Goal: Task Accomplishment & Management: Manage account settings

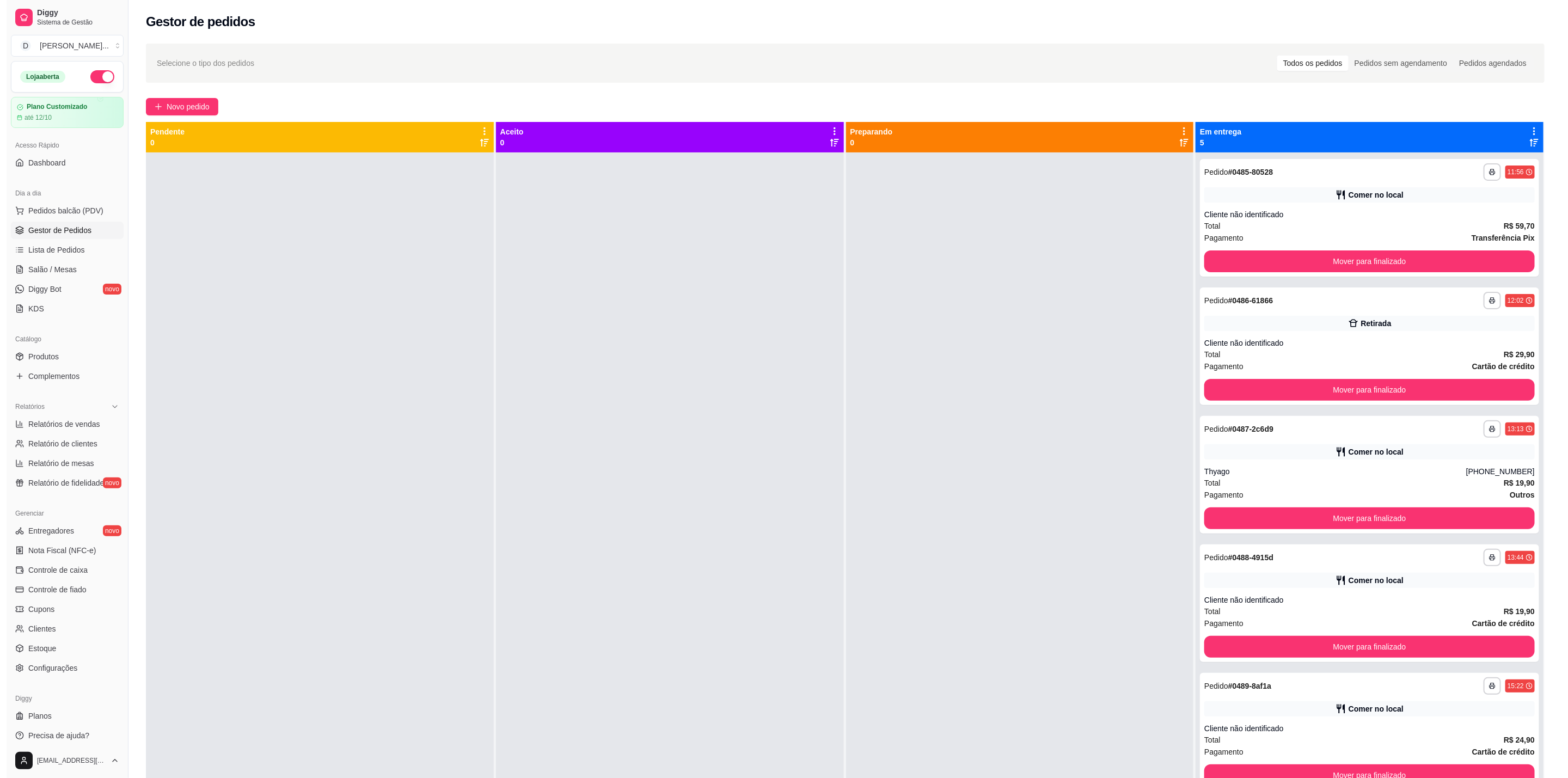
scroll to position [6, 0]
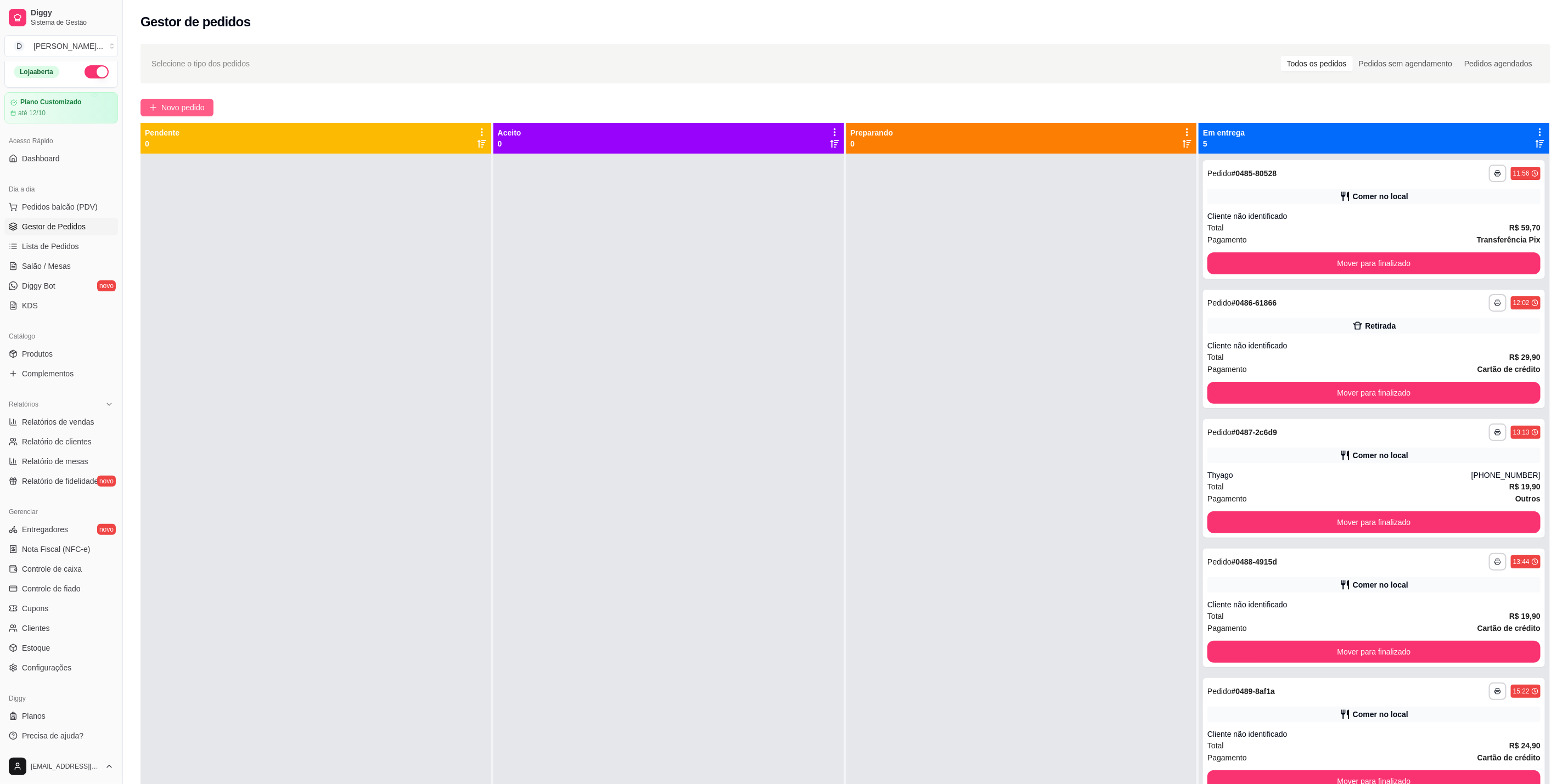
click at [205, 111] on span "Novo pedido" at bounding box center [183, 107] width 43 height 12
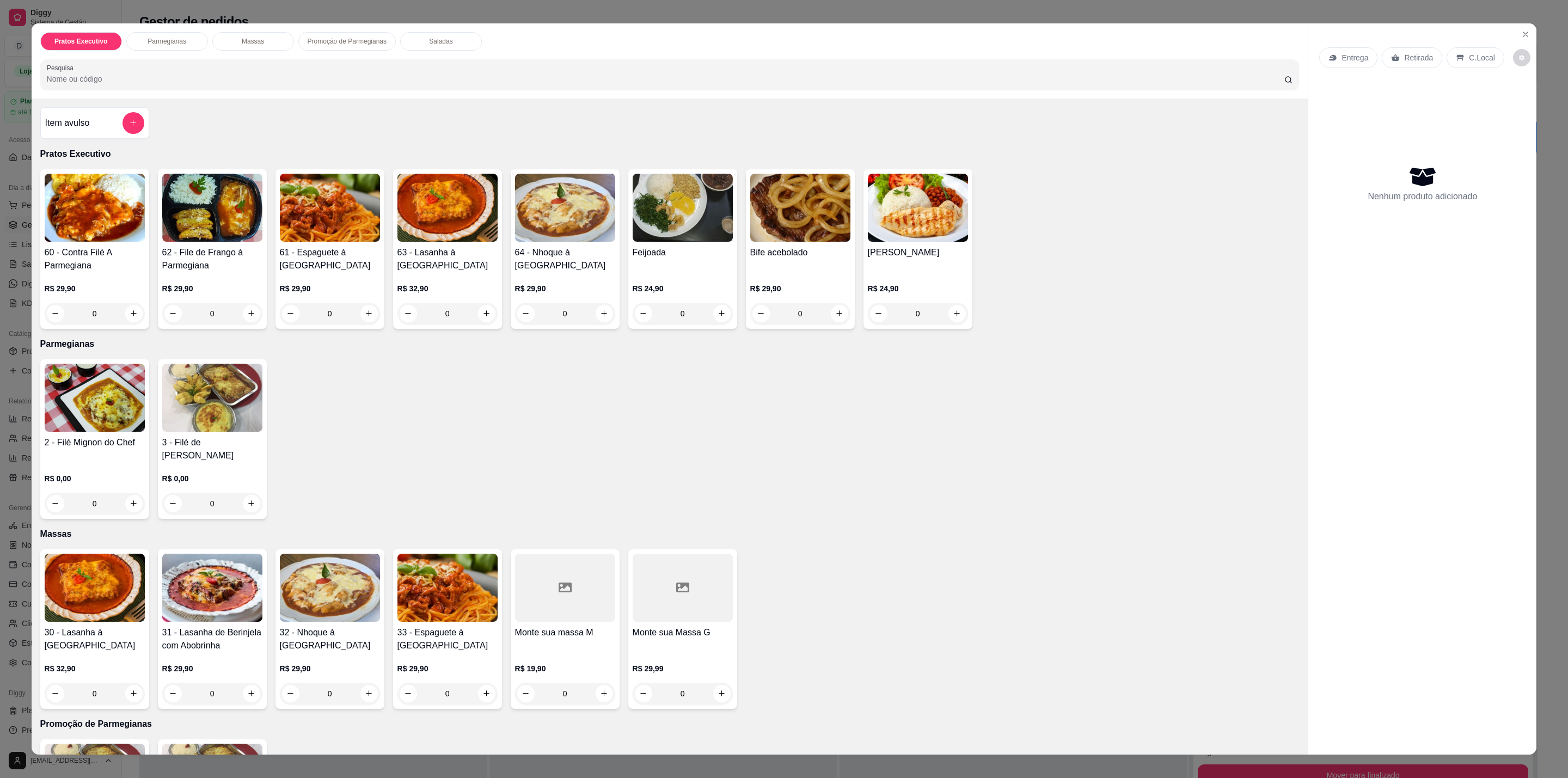
click at [918, 203] on img at bounding box center [918, 208] width 100 height 68
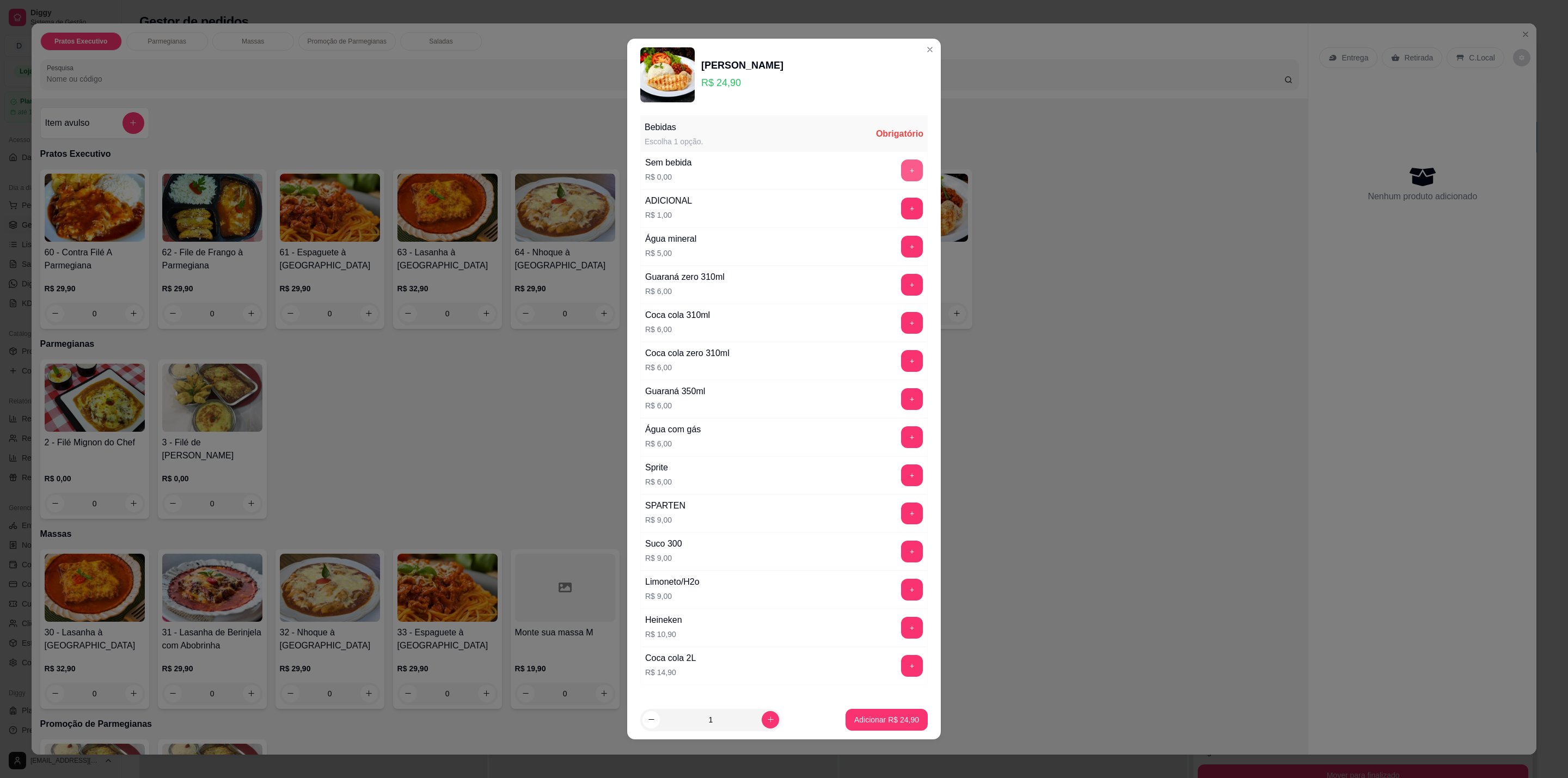
click at [901, 170] on button "+" at bounding box center [912, 170] width 21 height 21
click at [894, 711] on button "Adicionar R$ 24,90" at bounding box center [886, 719] width 82 height 21
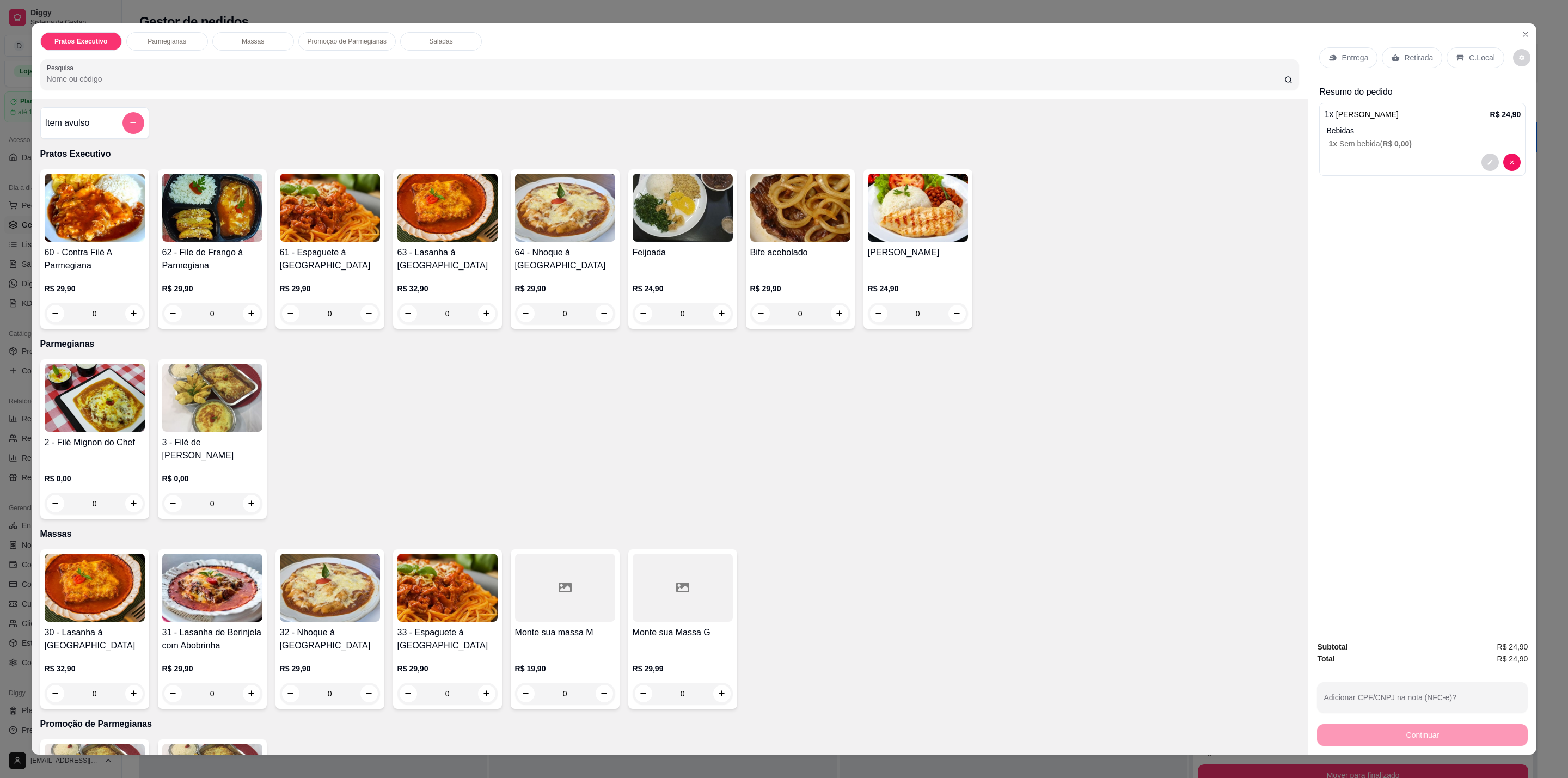
click at [122, 125] on button "add-separate-item" at bounding box center [133, 122] width 21 height 21
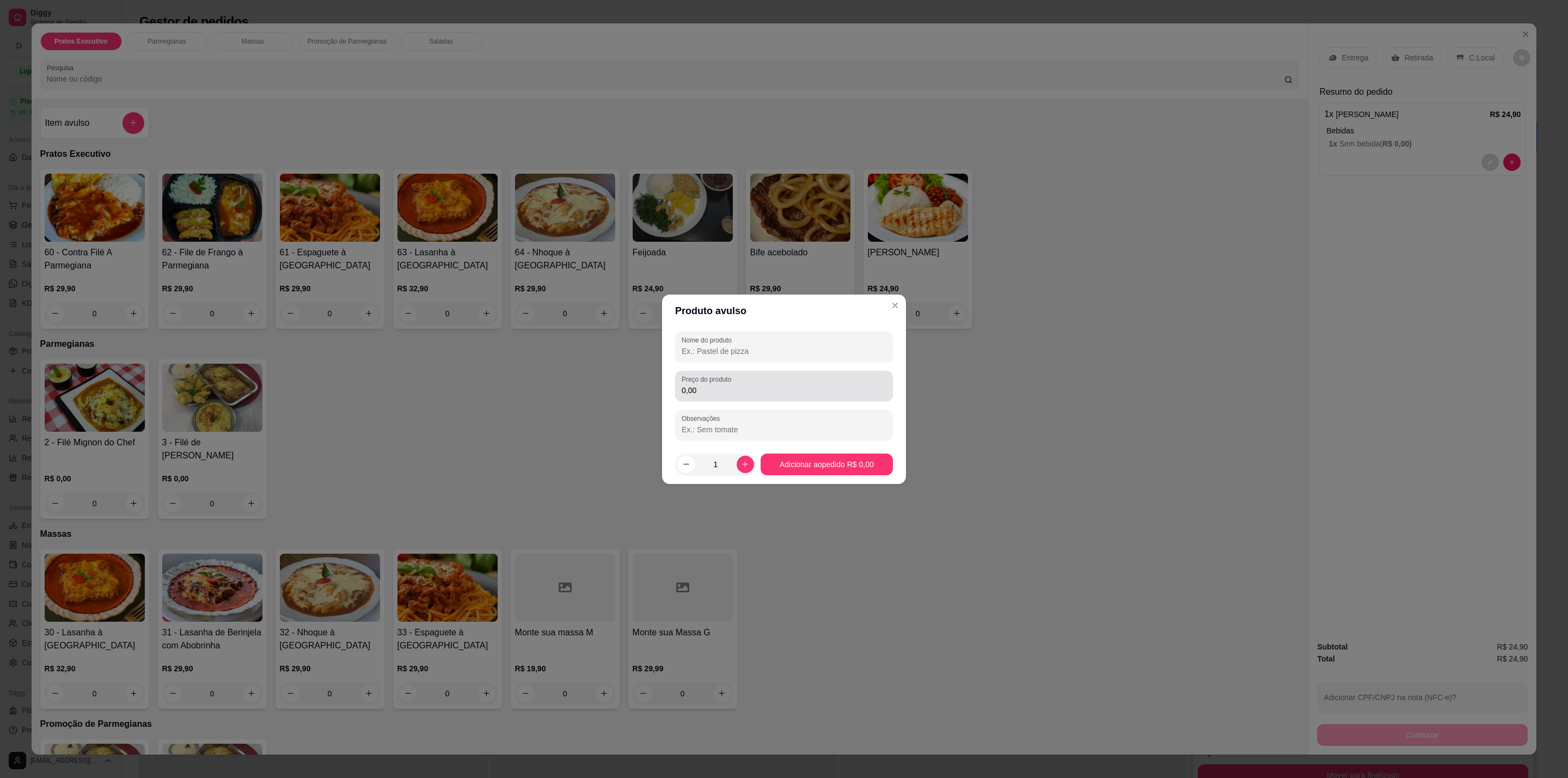
click at [811, 386] on input "0,00" at bounding box center [784, 390] width 205 height 11
type input "5,00"
click at [757, 351] on input "Nome do produto" at bounding box center [784, 351] width 205 height 11
type input "batata rustica"
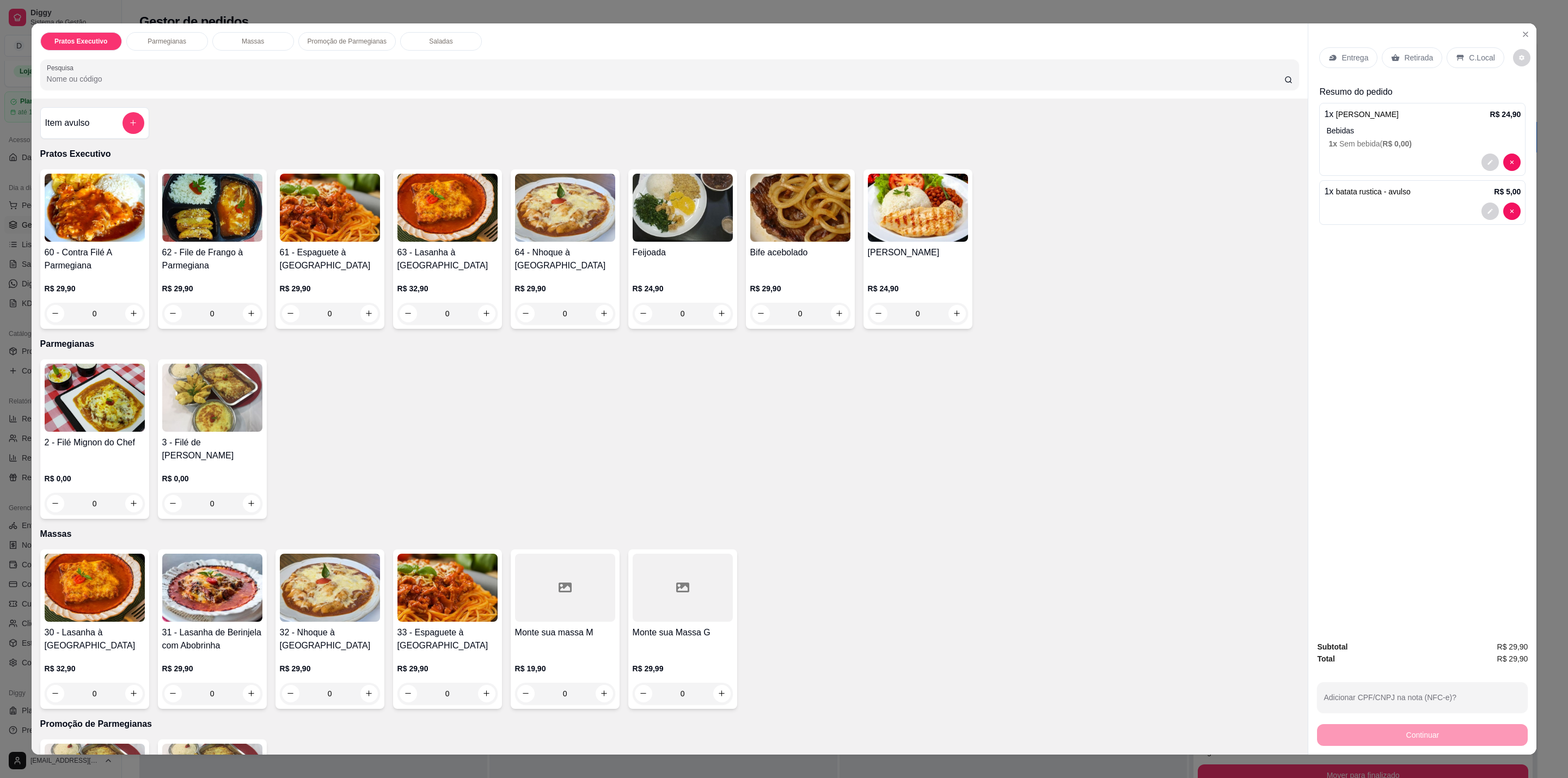
click at [1461, 55] on div "C.Local" at bounding box center [1475, 58] width 57 height 21
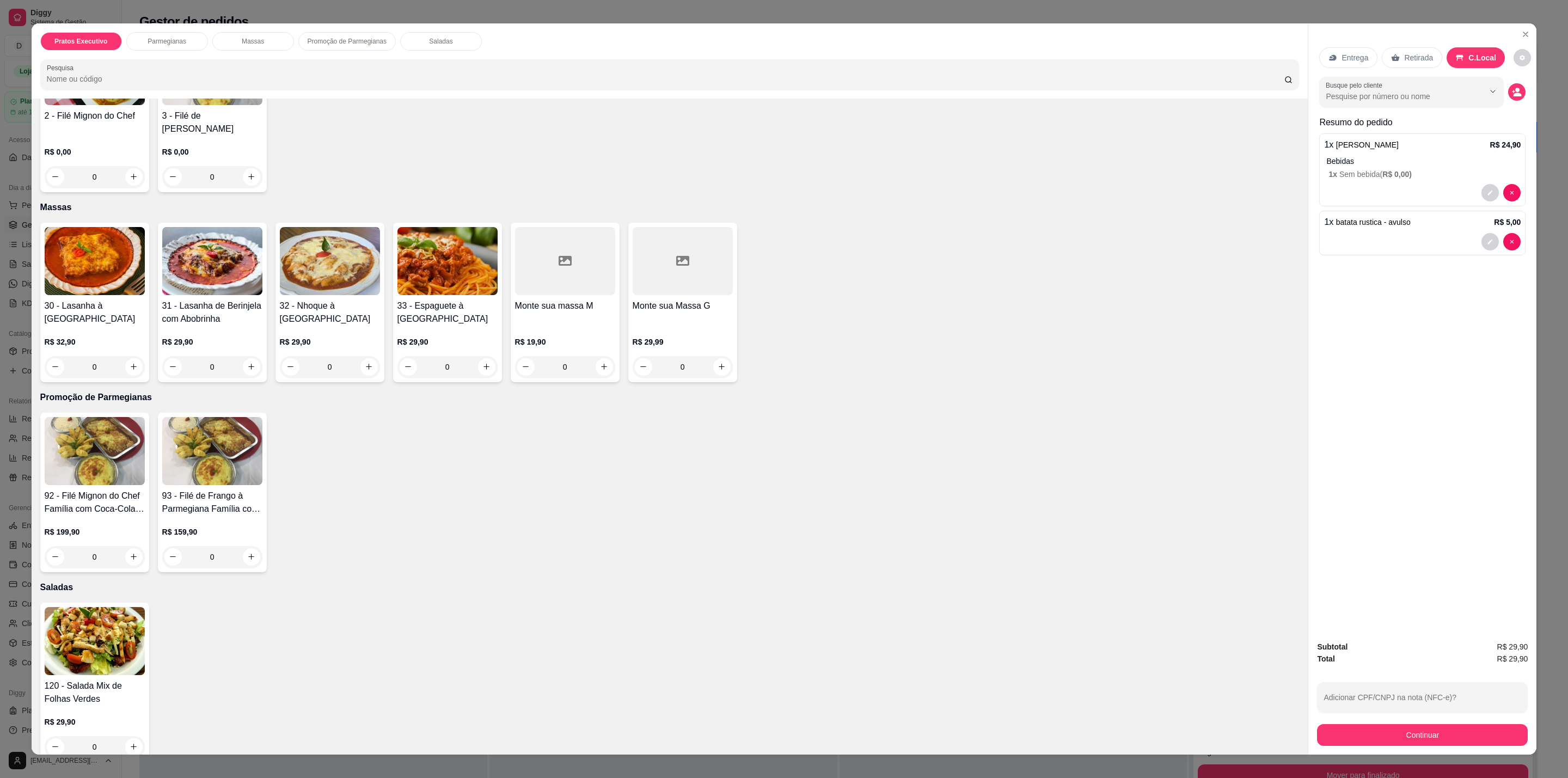
scroll to position [331, 0]
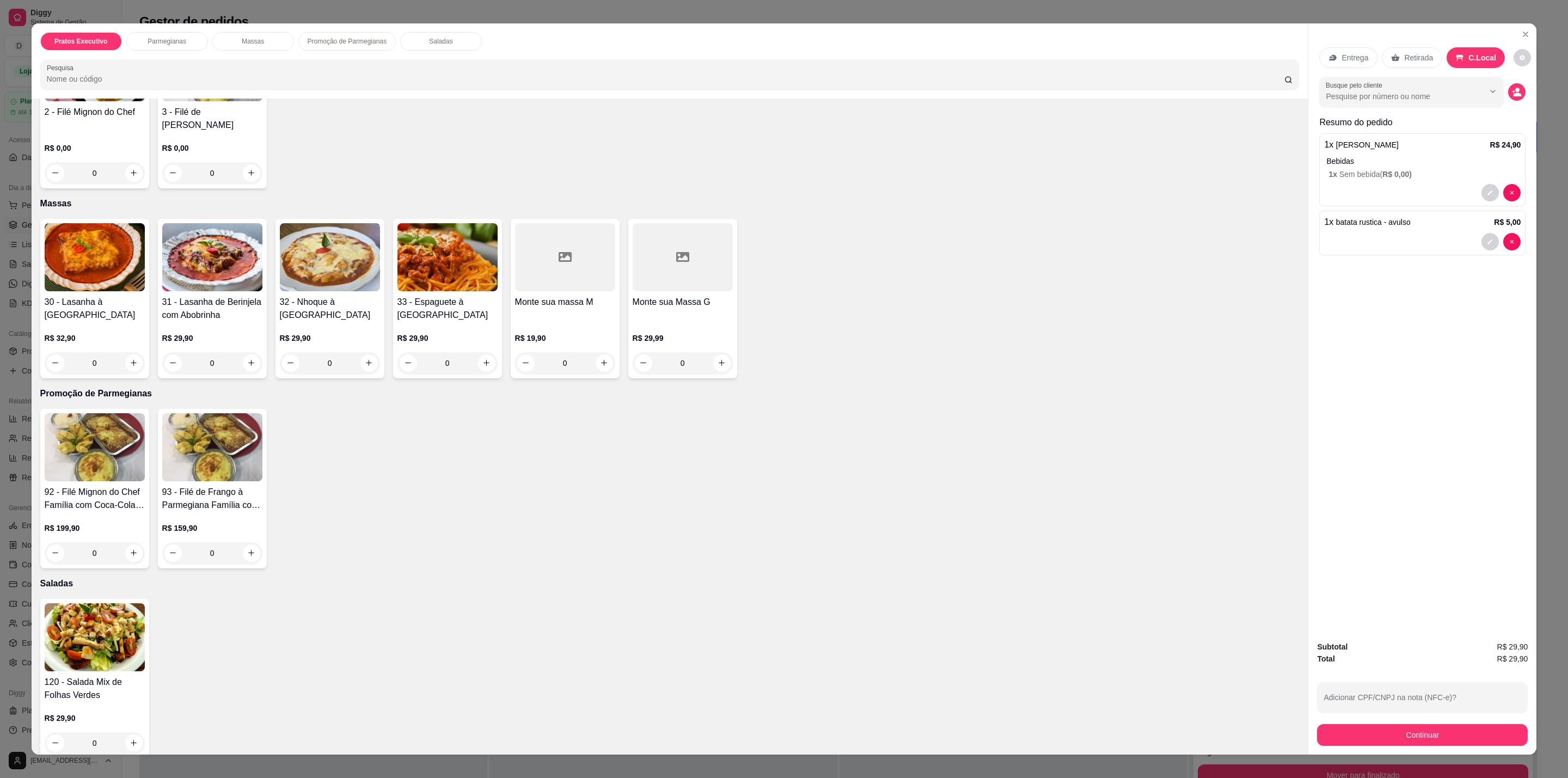
click at [94, 621] on img at bounding box center [95, 637] width 100 height 68
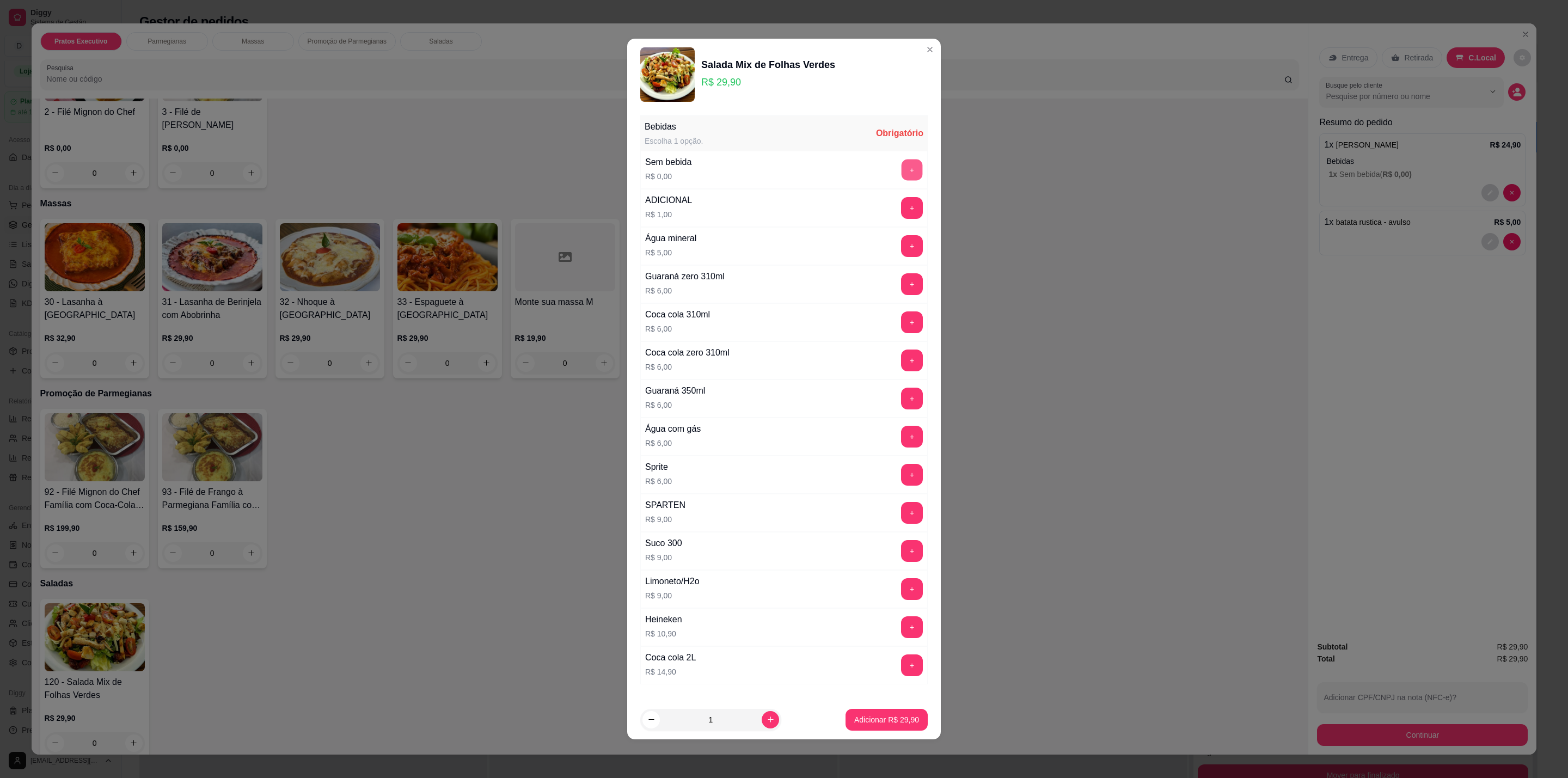
click at [901, 165] on button "+" at bounding box center [912, 170] width 21 height 21
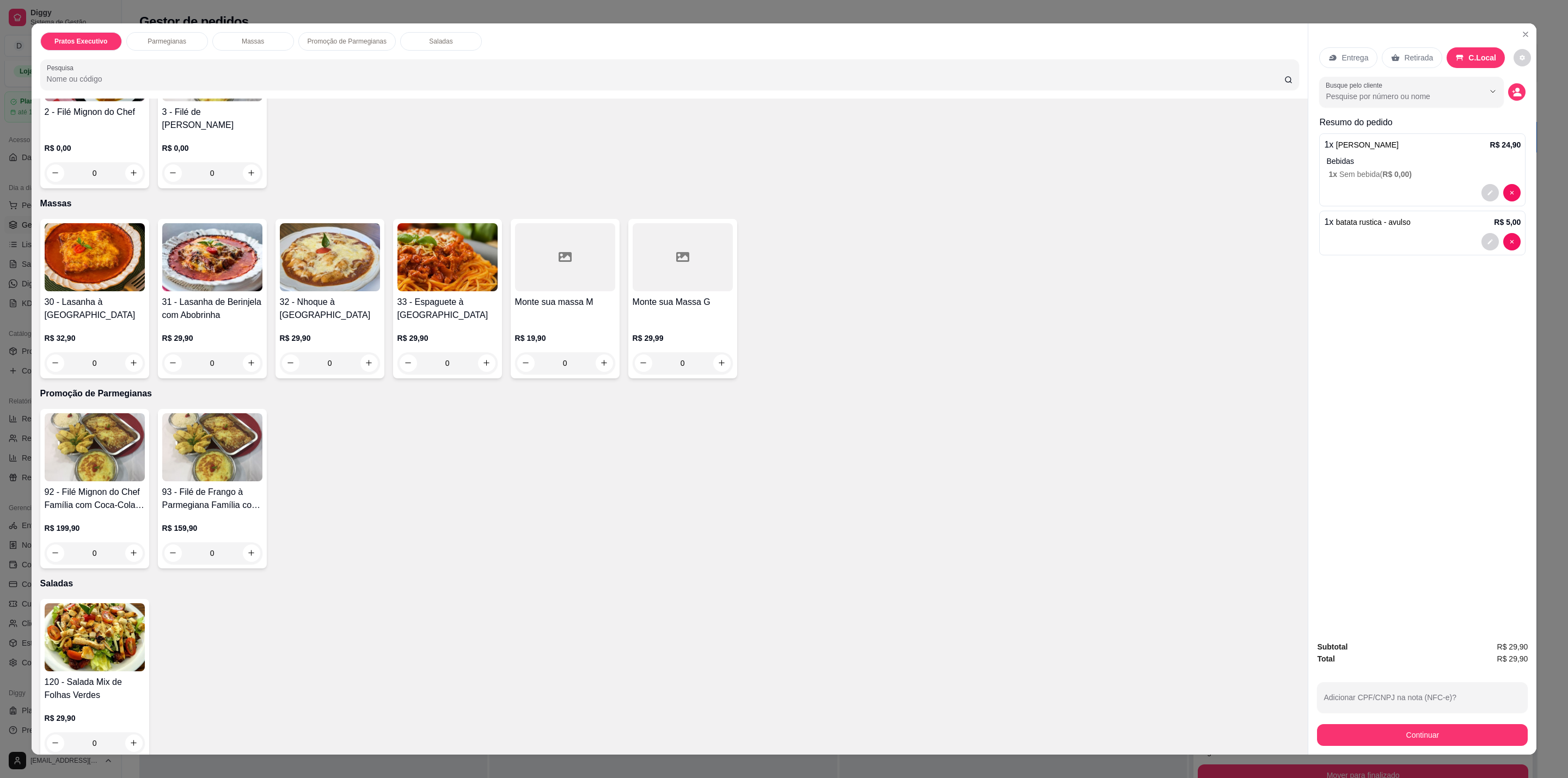
click at [126, 735] on div "0" at bounding box center [95, 742] width 100 height 21
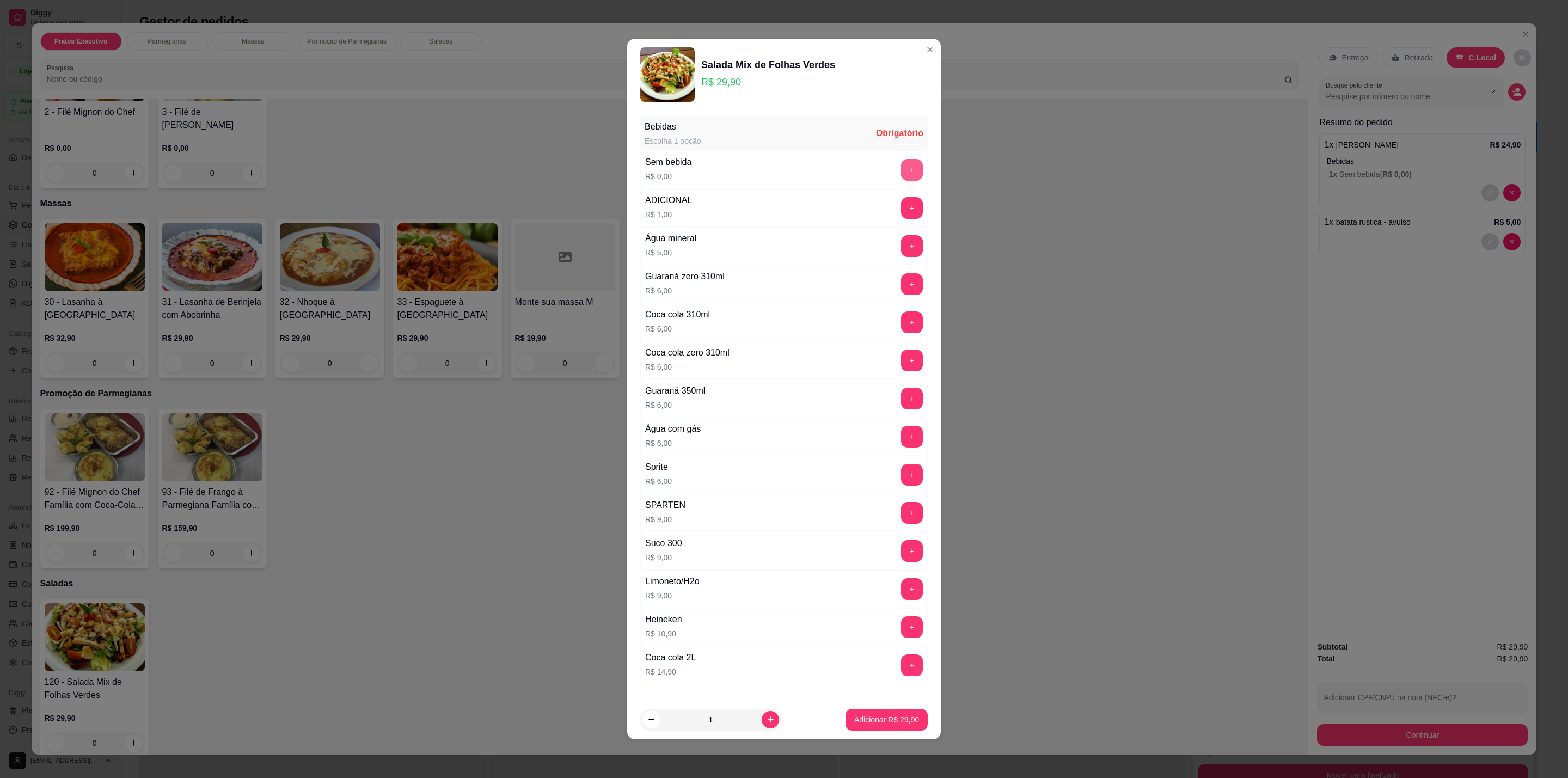
click at [901, 168] on button "+" at bounding box center [912, 169] width 21 height 21
click at [888, 721] on p "Adicionar R$ 29,90" at bounding box center [886, 719] width 63 height 10
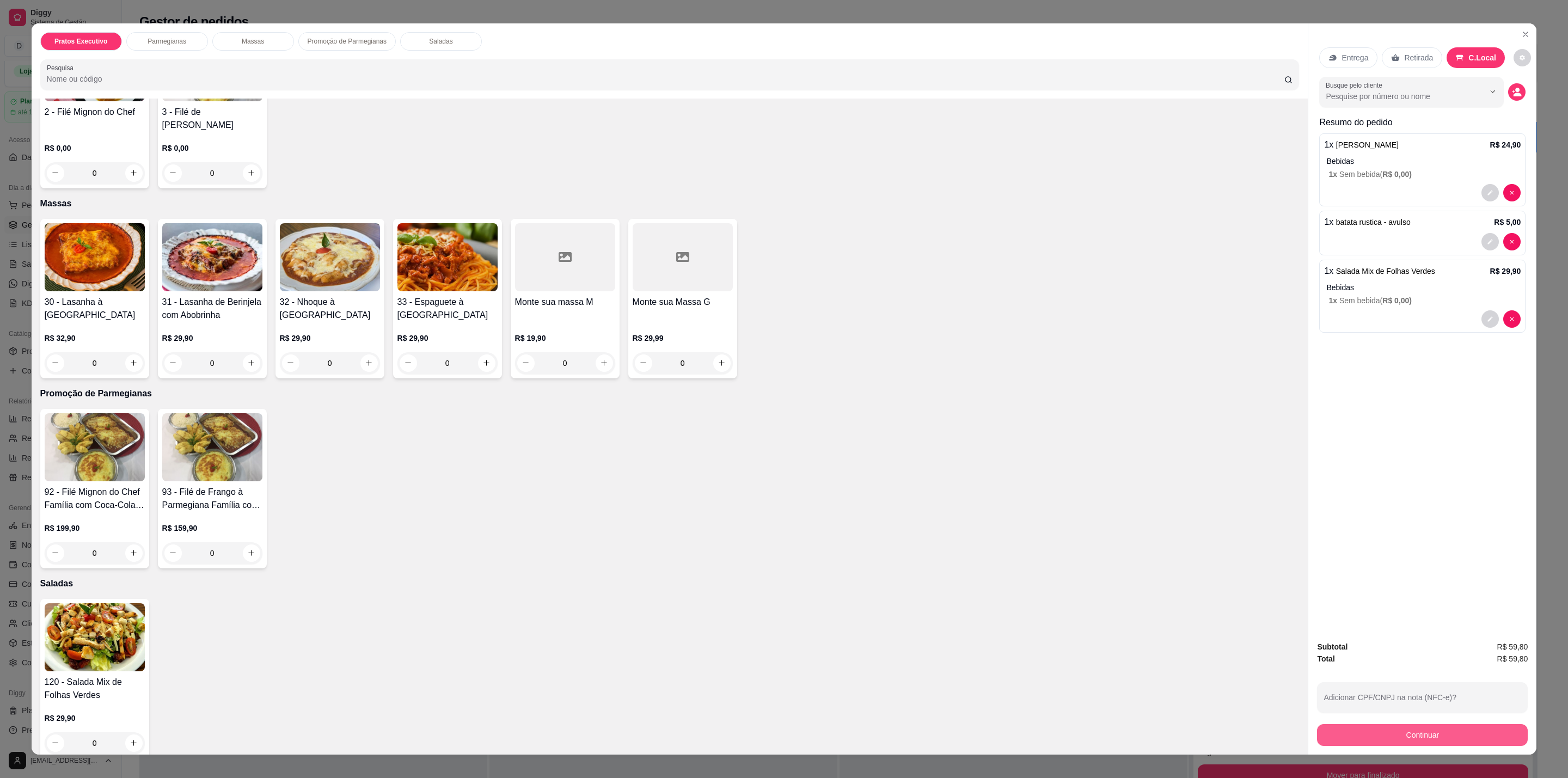
click at [1491, 735] on button "Continuar" at bounding box center [1422, 734] width 211 height 21
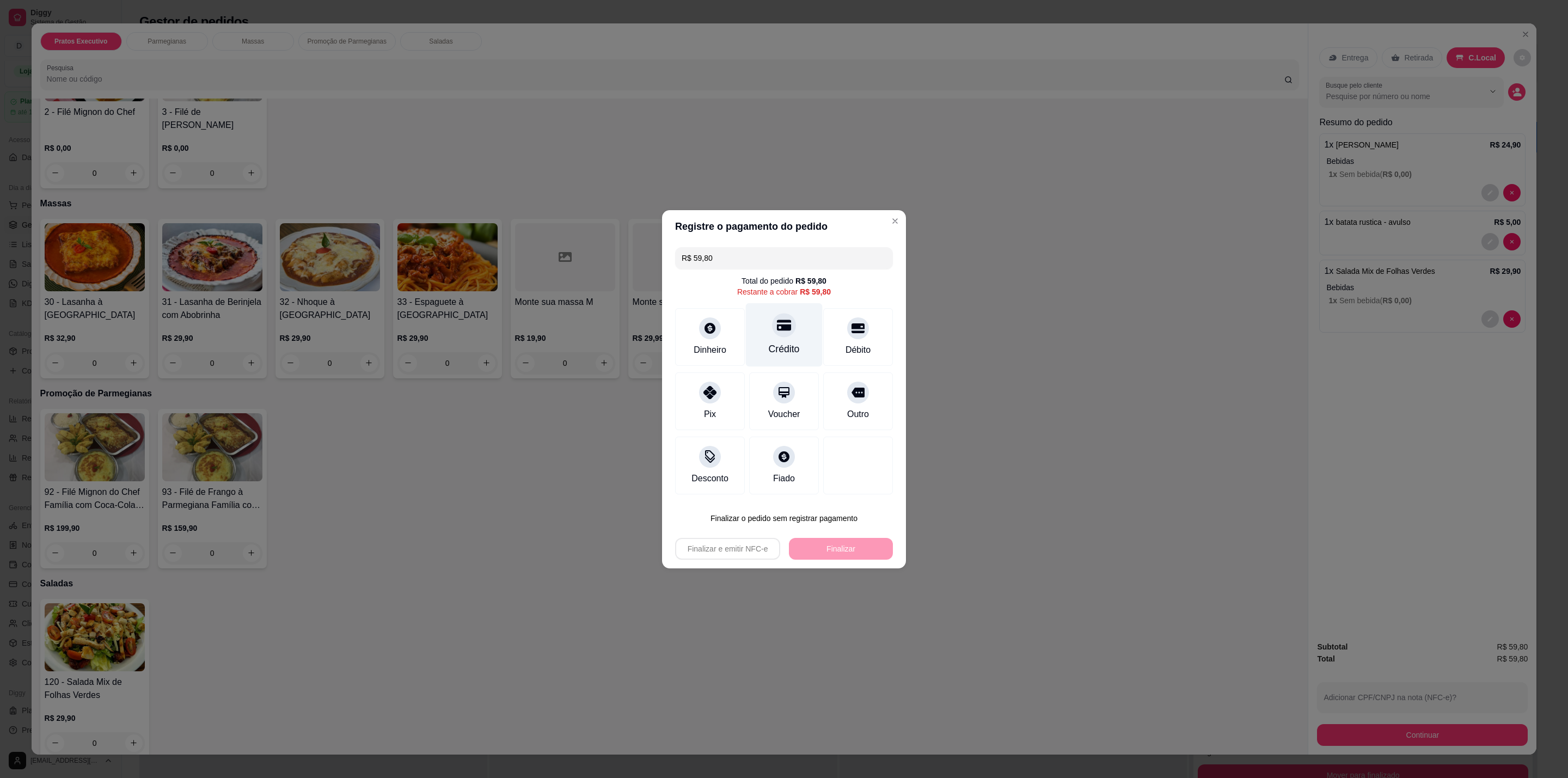
click at [786, 334] on div "Crédito" at bounding box center [784, 335] width 77 height 64
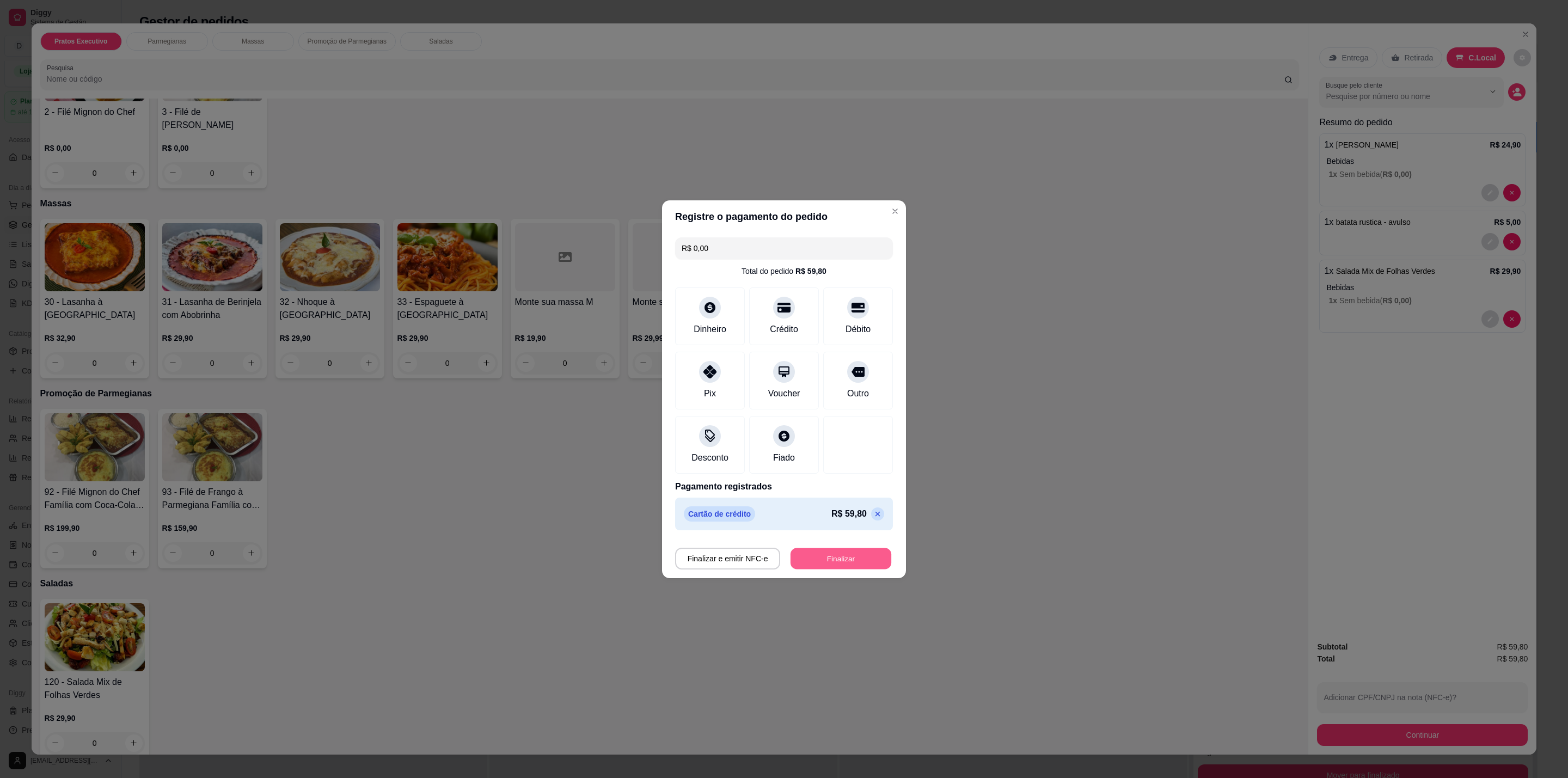
click at [840, 559] on button "Finalizar" at bounding box center [841, 558] width 101 height 21
type input "-R$ 59,80"
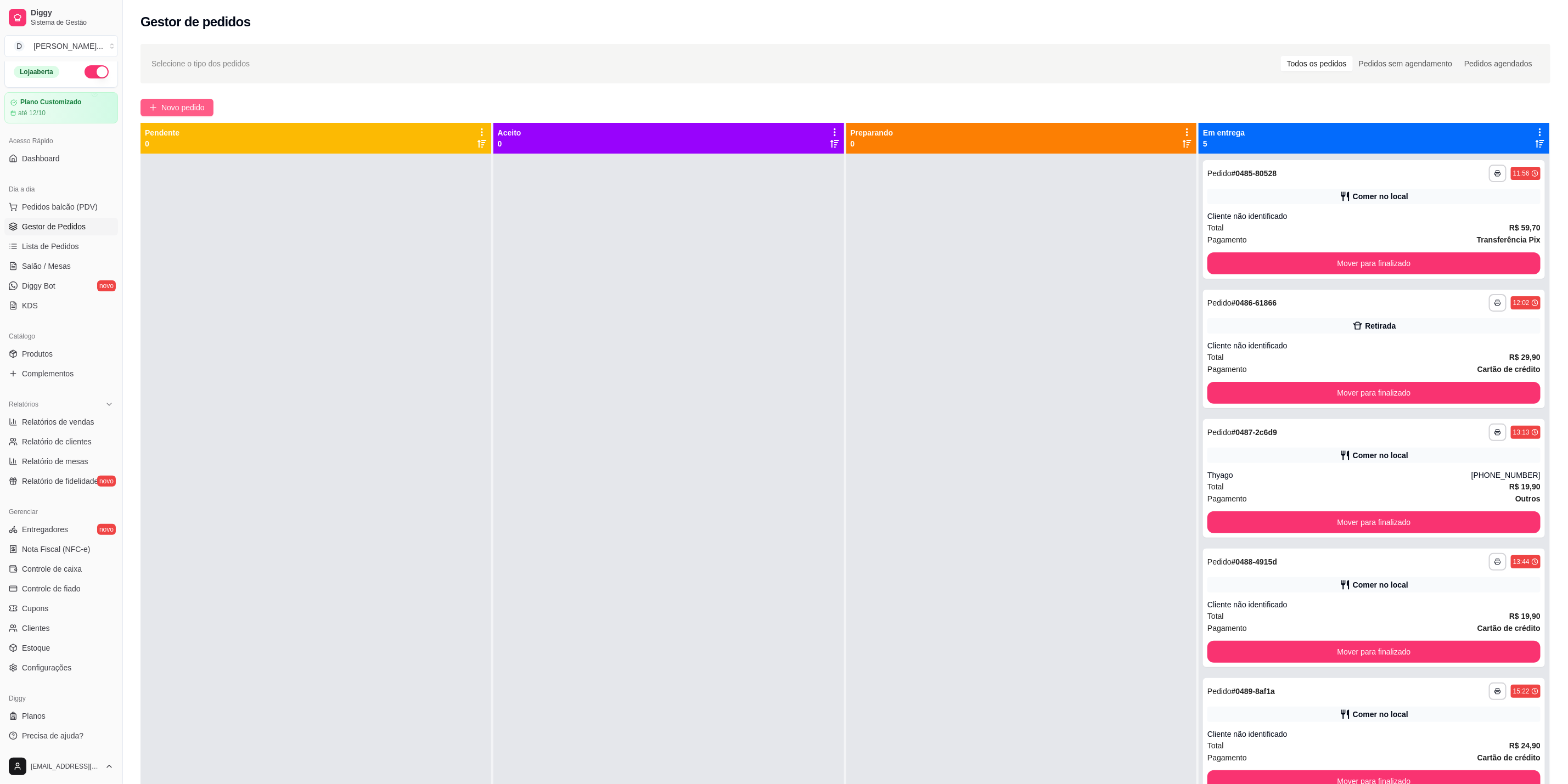
click at [180, 109] on span "Novo pedido" at bounding box center [183, 107] width 43 height 12
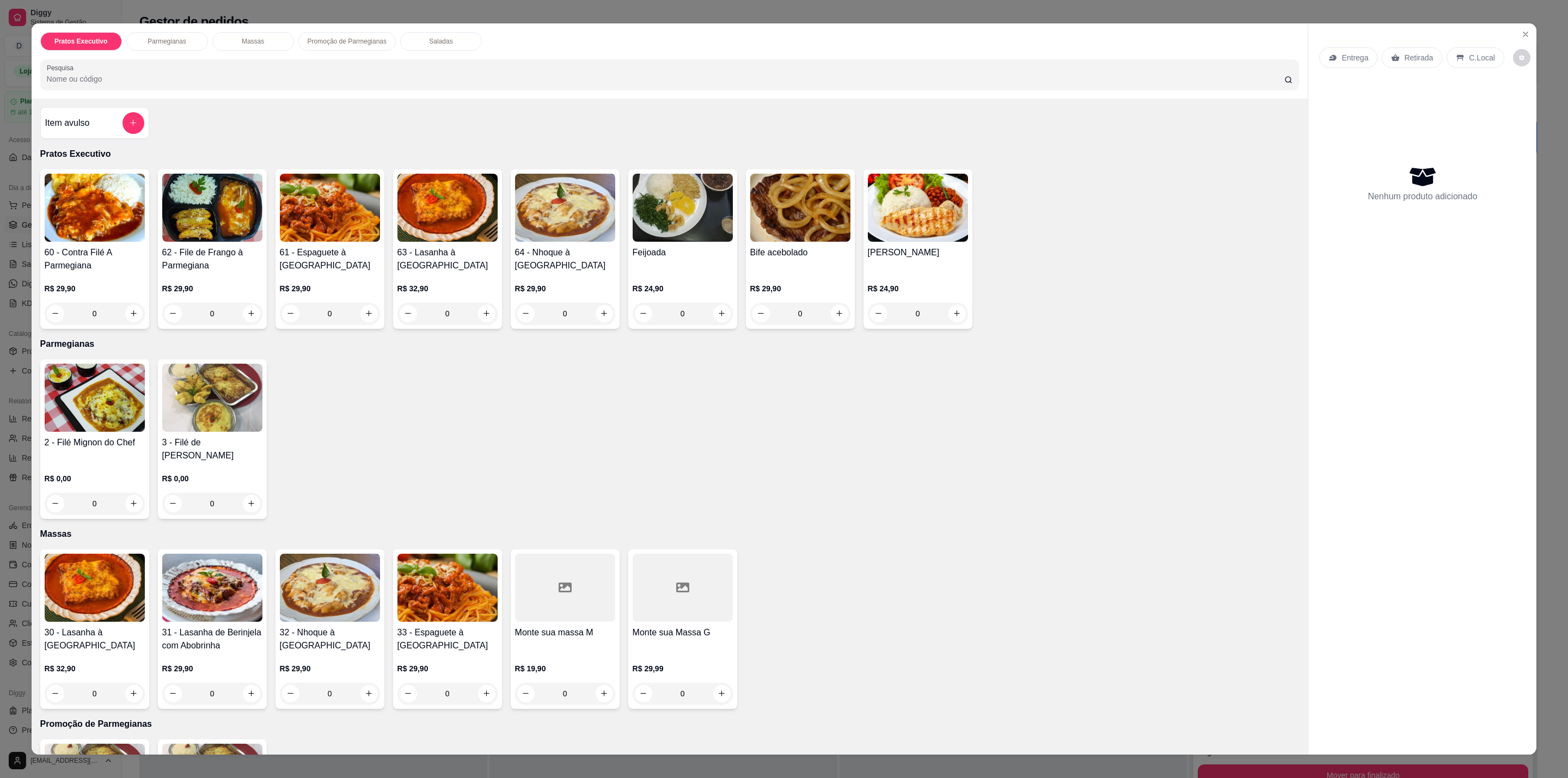
click at [882, 199] on img at bounding box center [918, 208] width 100 height 68
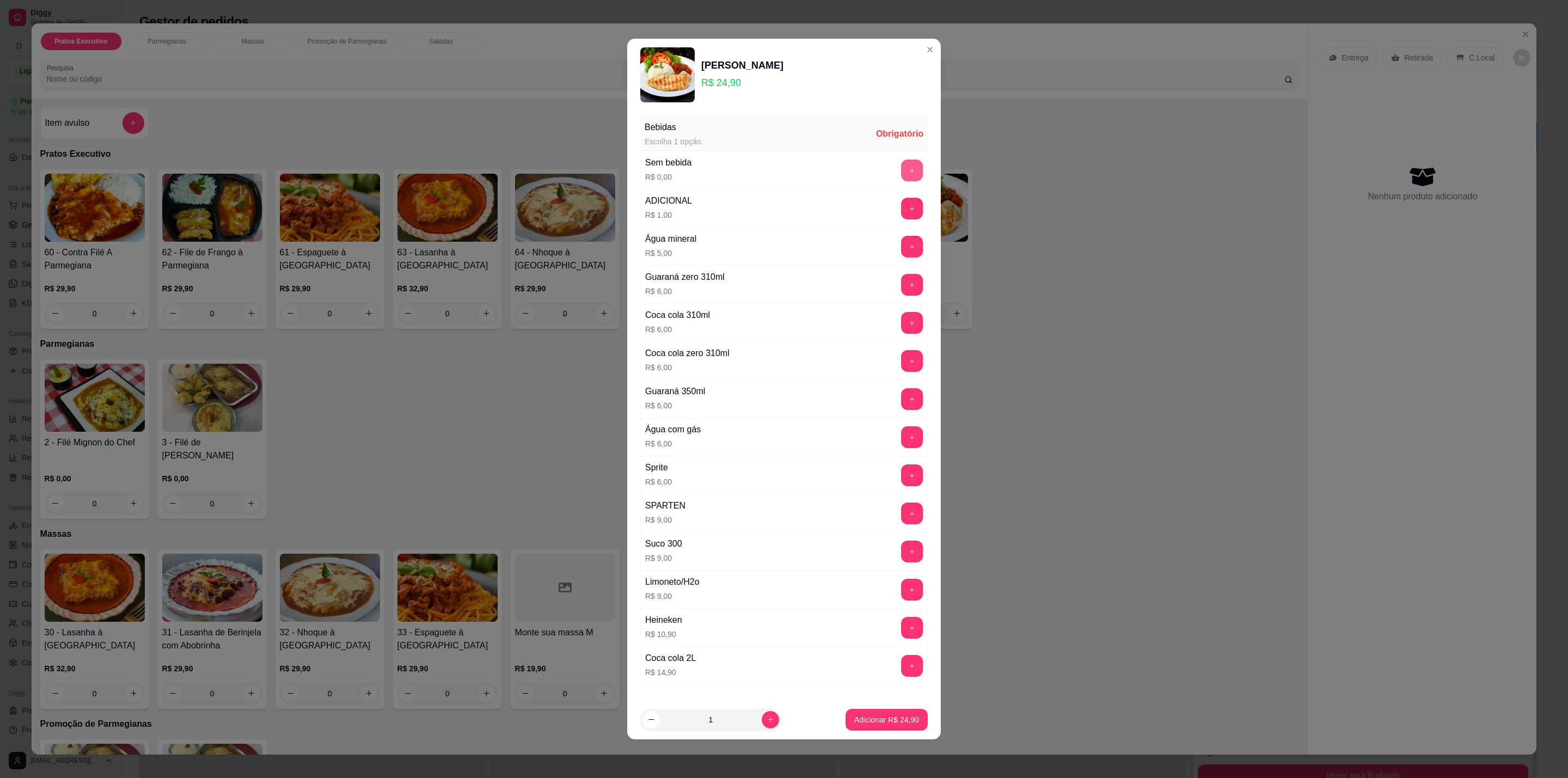
click at [901, 168] on button "+" at bounding box center [912, 170] width 21 height 21
click at [866, 721] on p "Adicionar R$ 24,90" at bounding box center [887, 720] width 65 height 11
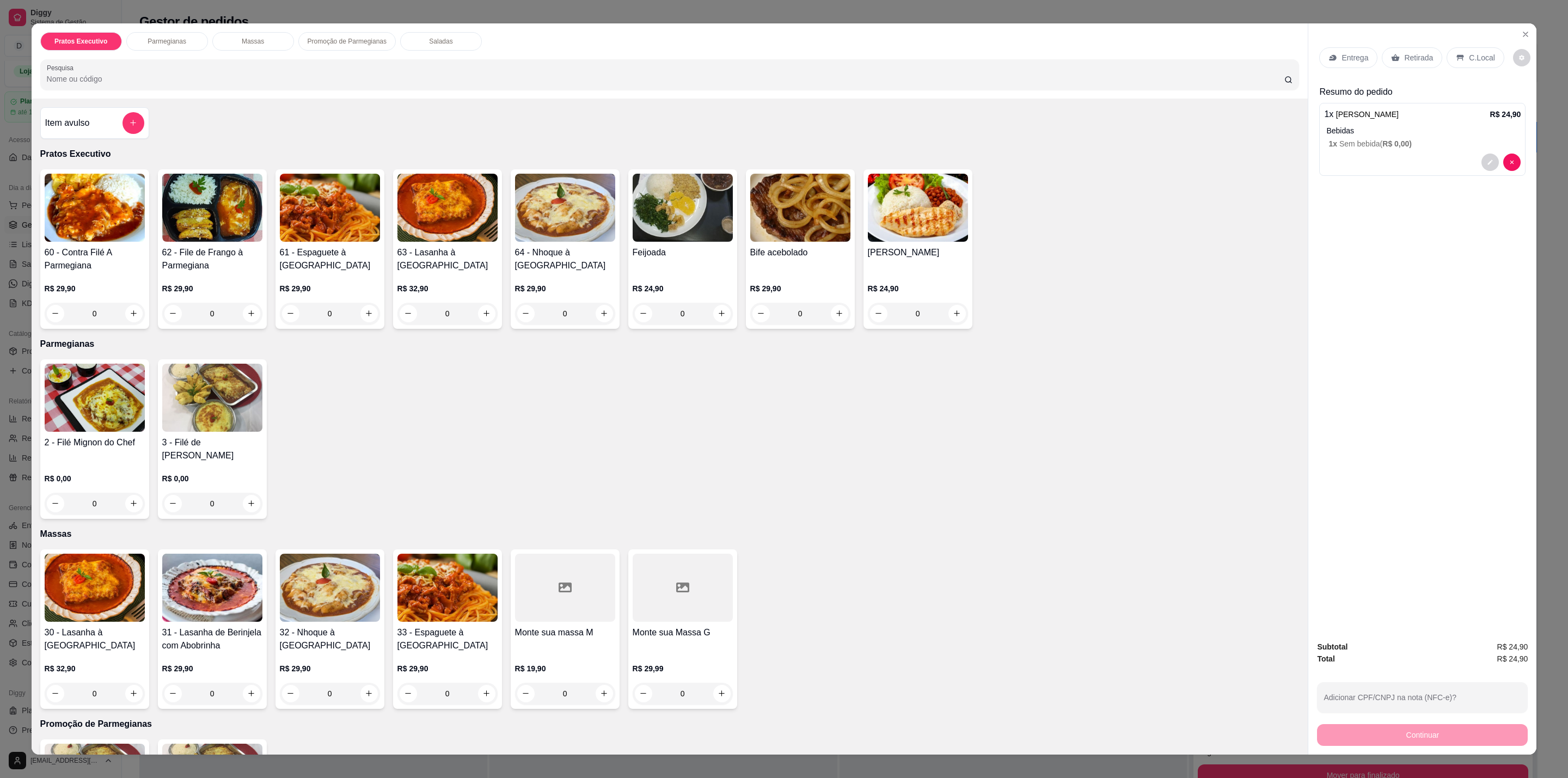
click at [130, 137] on div "Item avulso" at bounding box center [95, 123] width 109 height 32
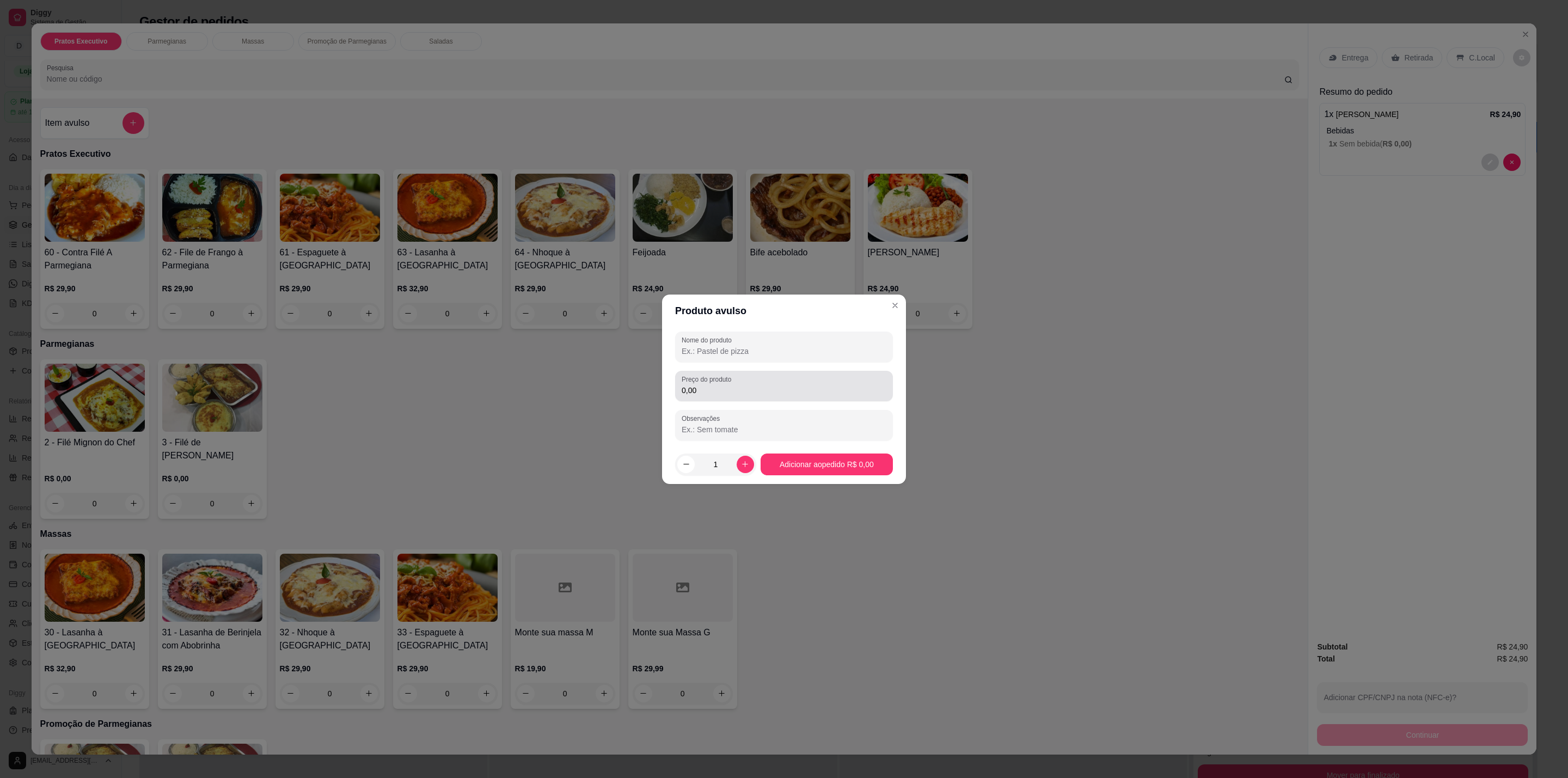
click at [722, 384] on div "0,00" at bounding box center [784, 385] width 205 height 21
type input "5,00"
click at [823, 464] on button "Adicionar ao pedido R$ 5,00" at bounding box center [827, 464] width 129 height 21
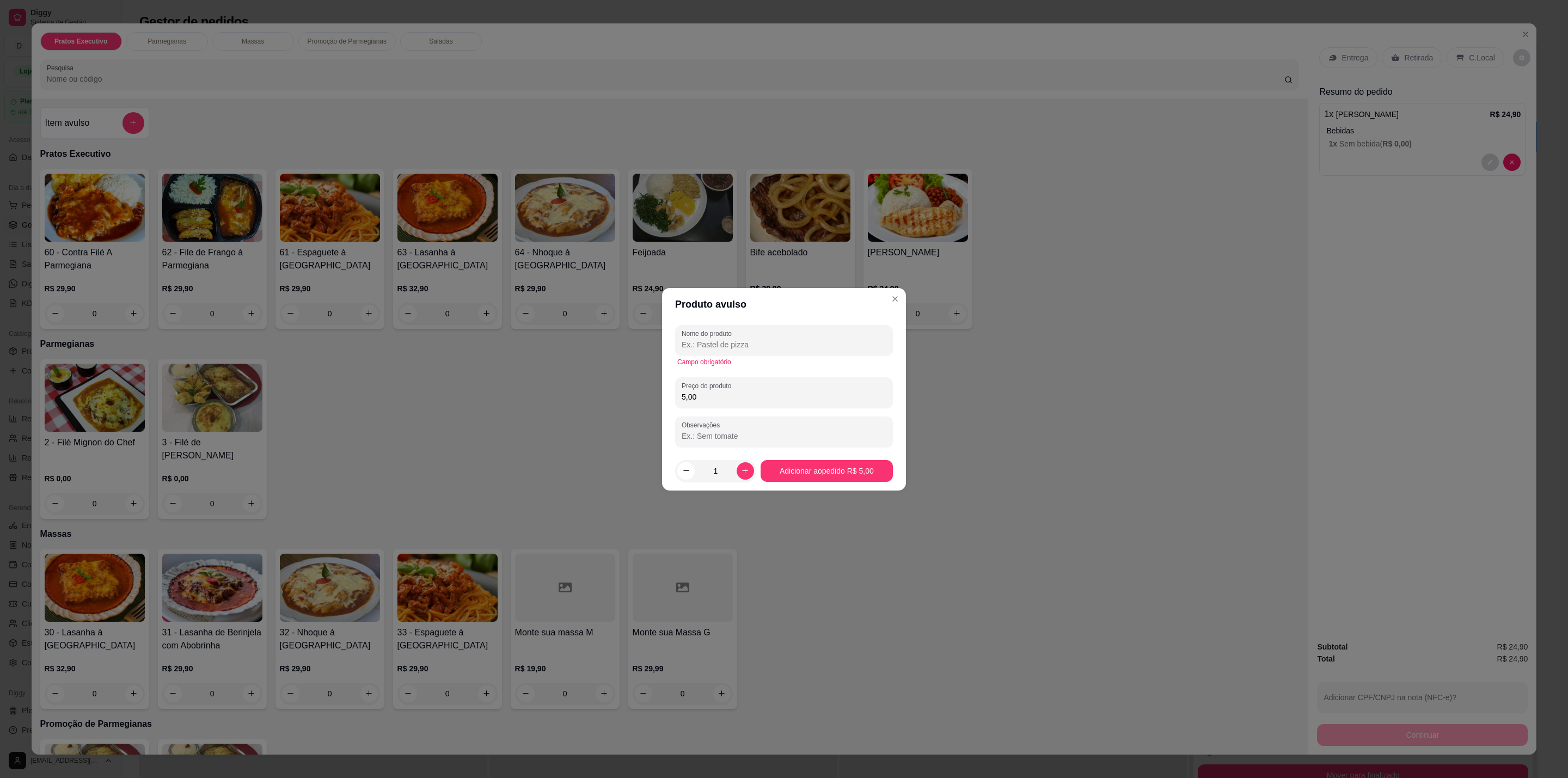
click at [803, 339] on input "Nome do produto" at bounding box center [784, 345] width 205 height 11
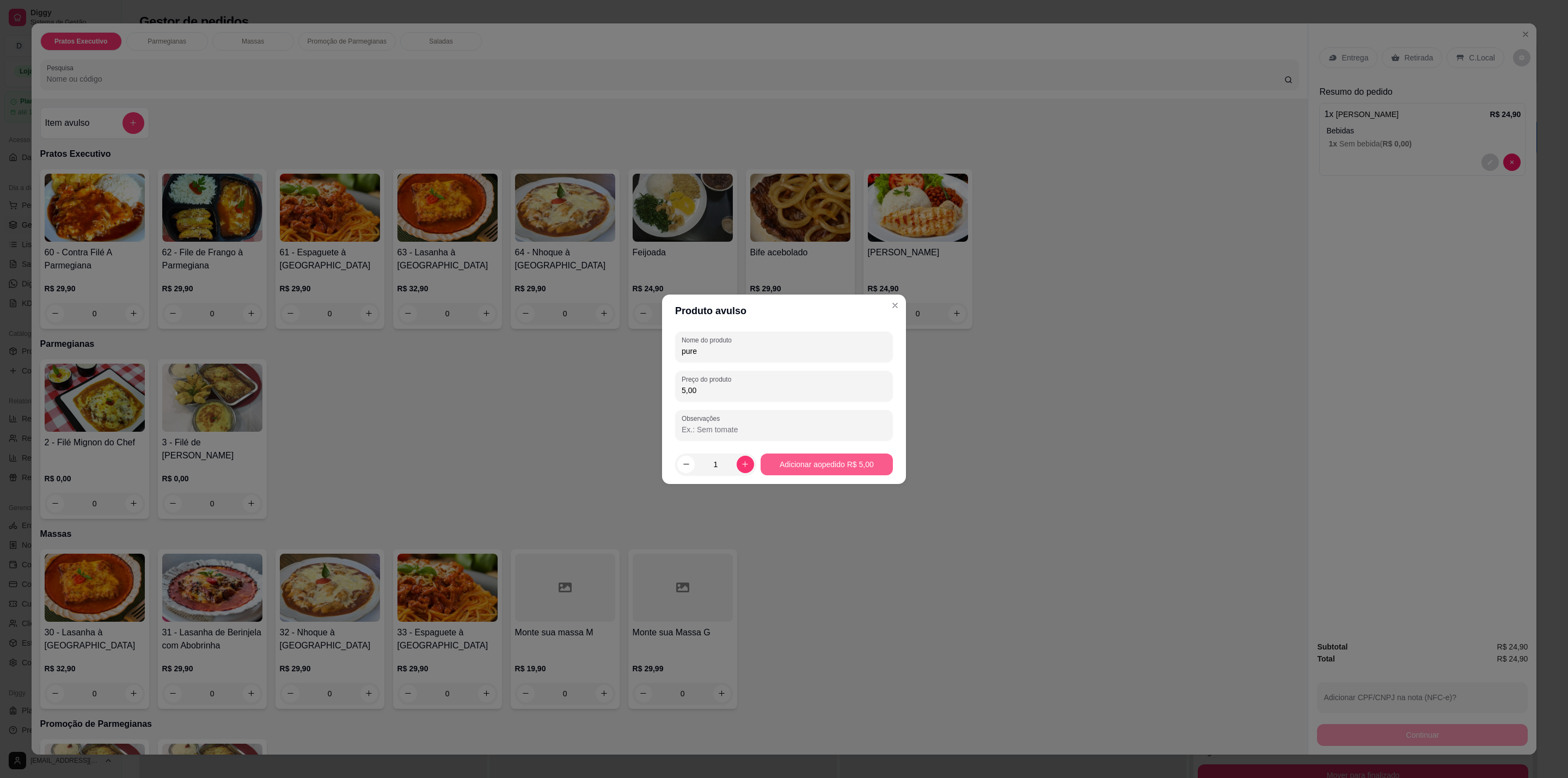
type input "pure"
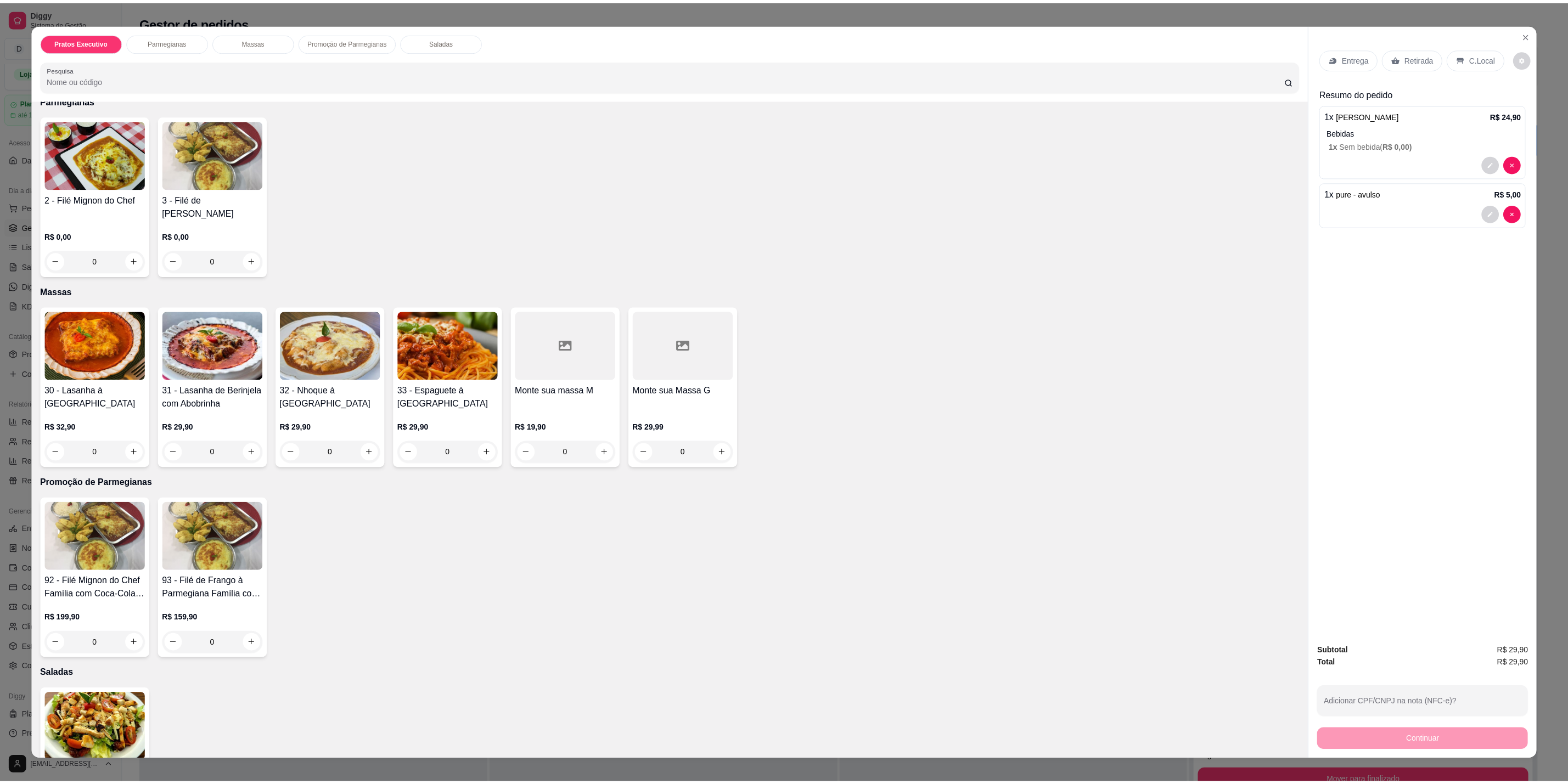
scroll to position [329, 0]
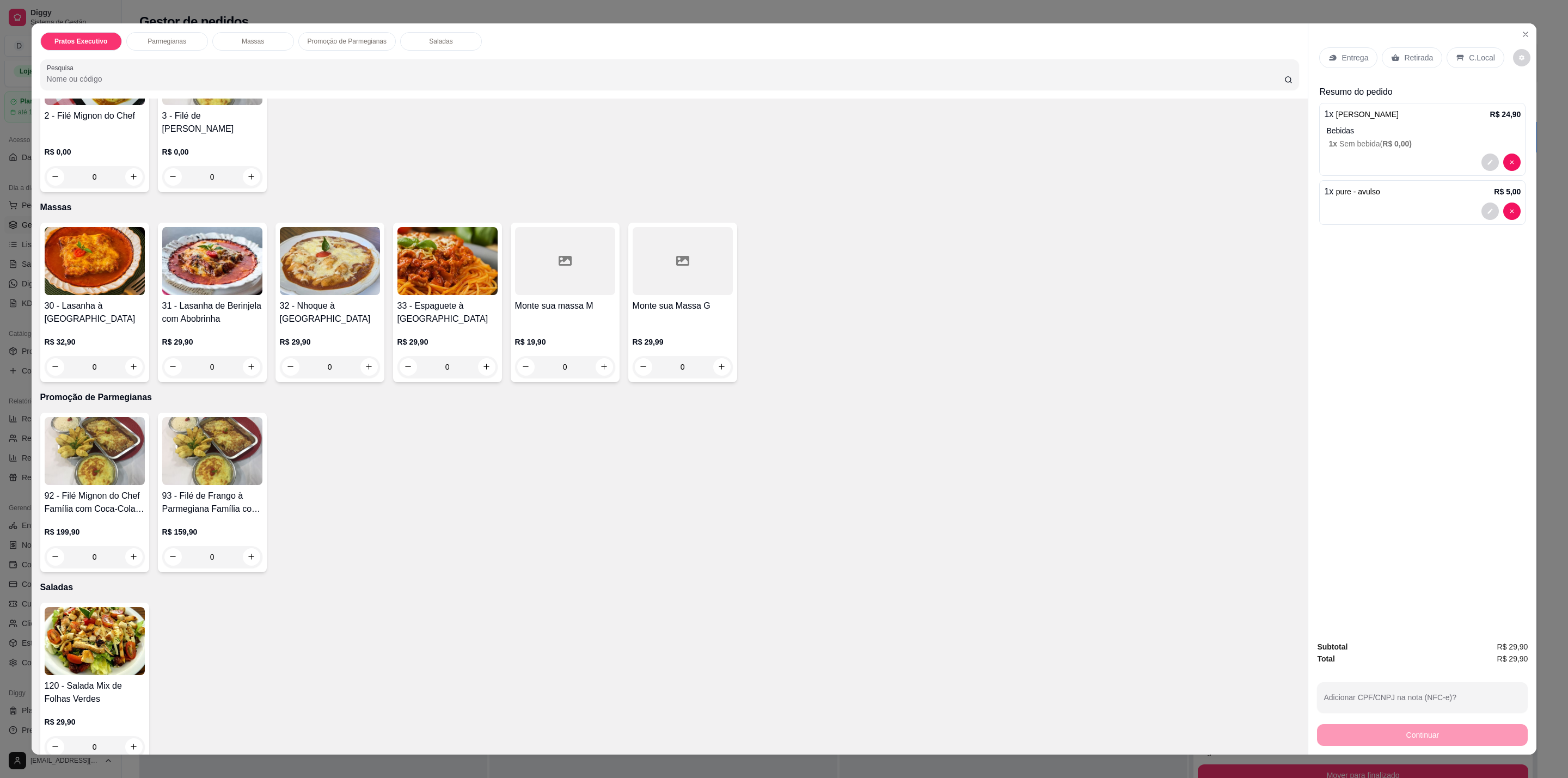
click at [131, 736] on div "0" at bounding box center [95, 746] width 100 height 21
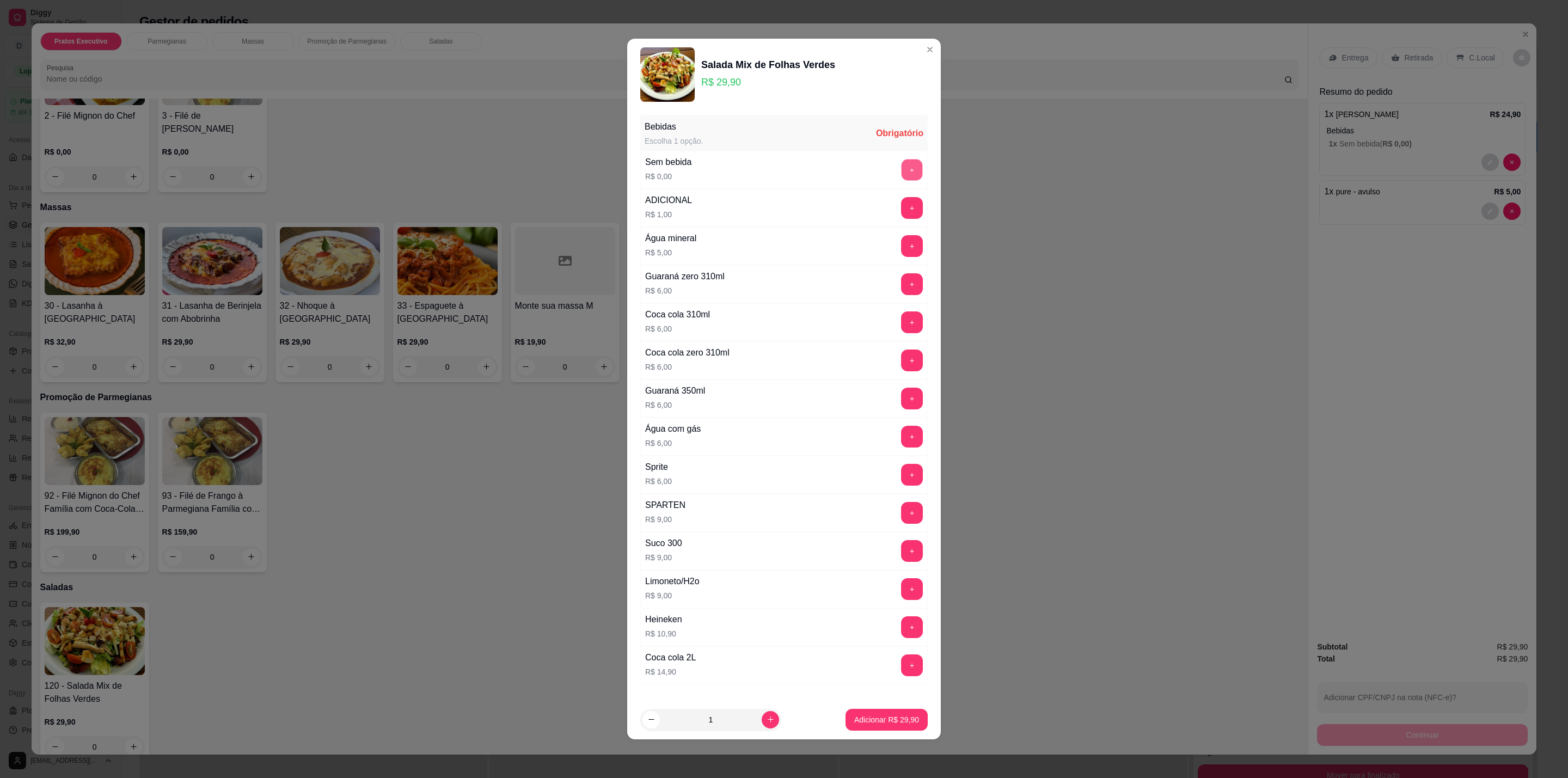
click at [901, 180] on button "+" at bounding box center [912, 170] width 21 height 21
click at [879, 718] on p "Adicionar R$ 29,90" at bounding box center [887, 720] width 65 height 11
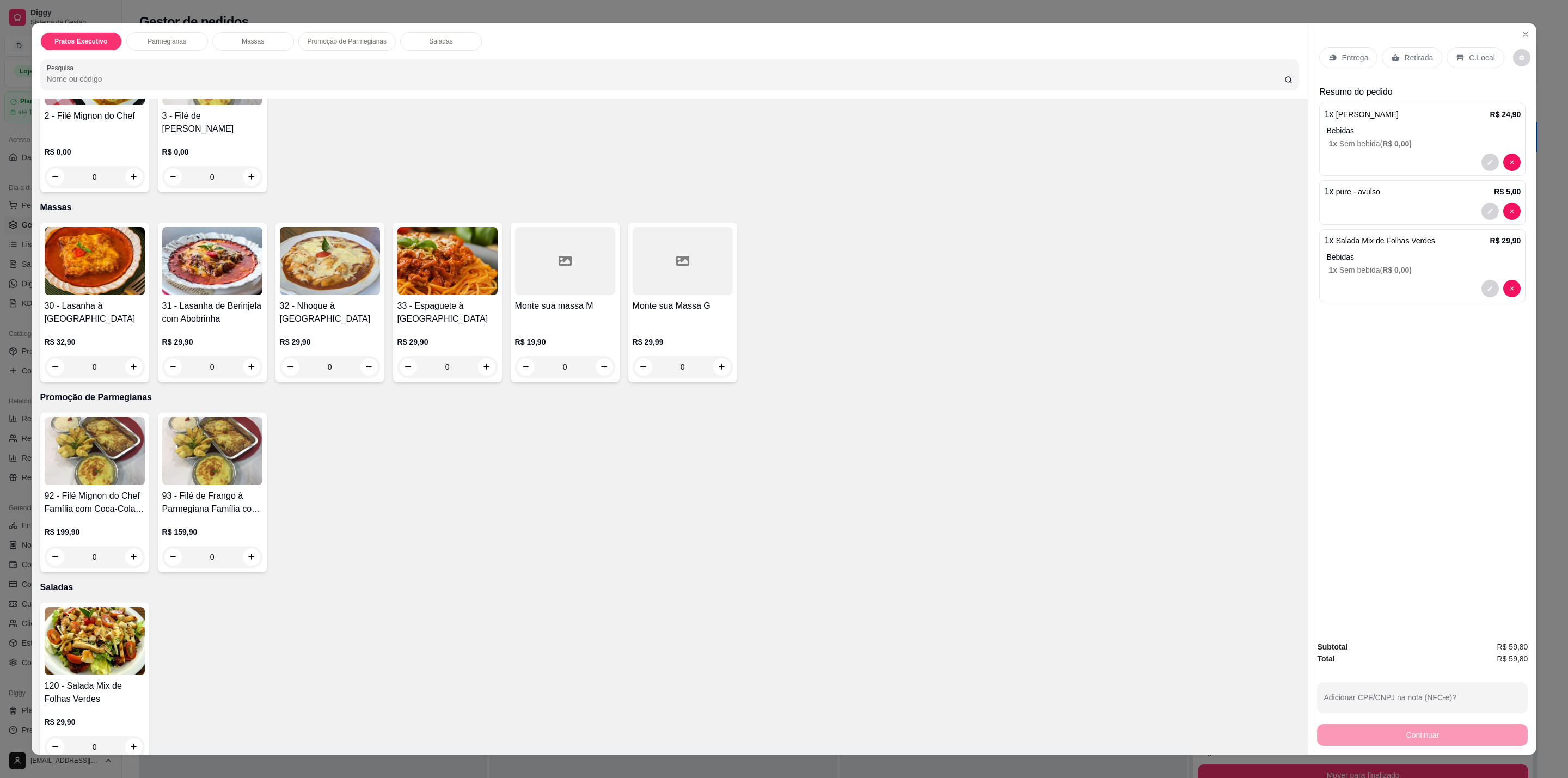
click at [1473, 56] on p "C.Local" at bounding box center [1481, 58] width 25 height 11
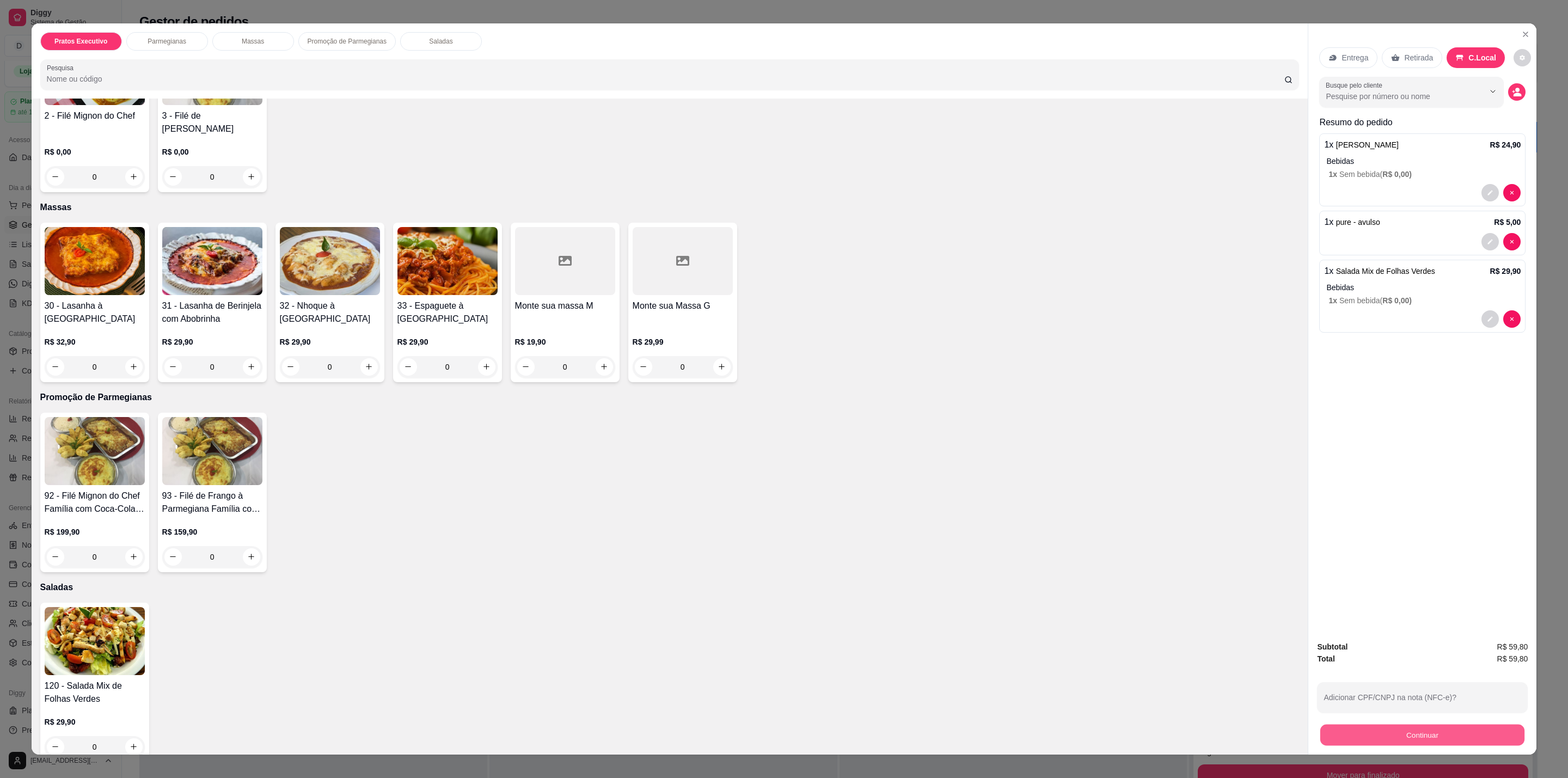
click at [1444, 739] on button "Continuar" at bounding box center [1422, 735] width 204 height 21
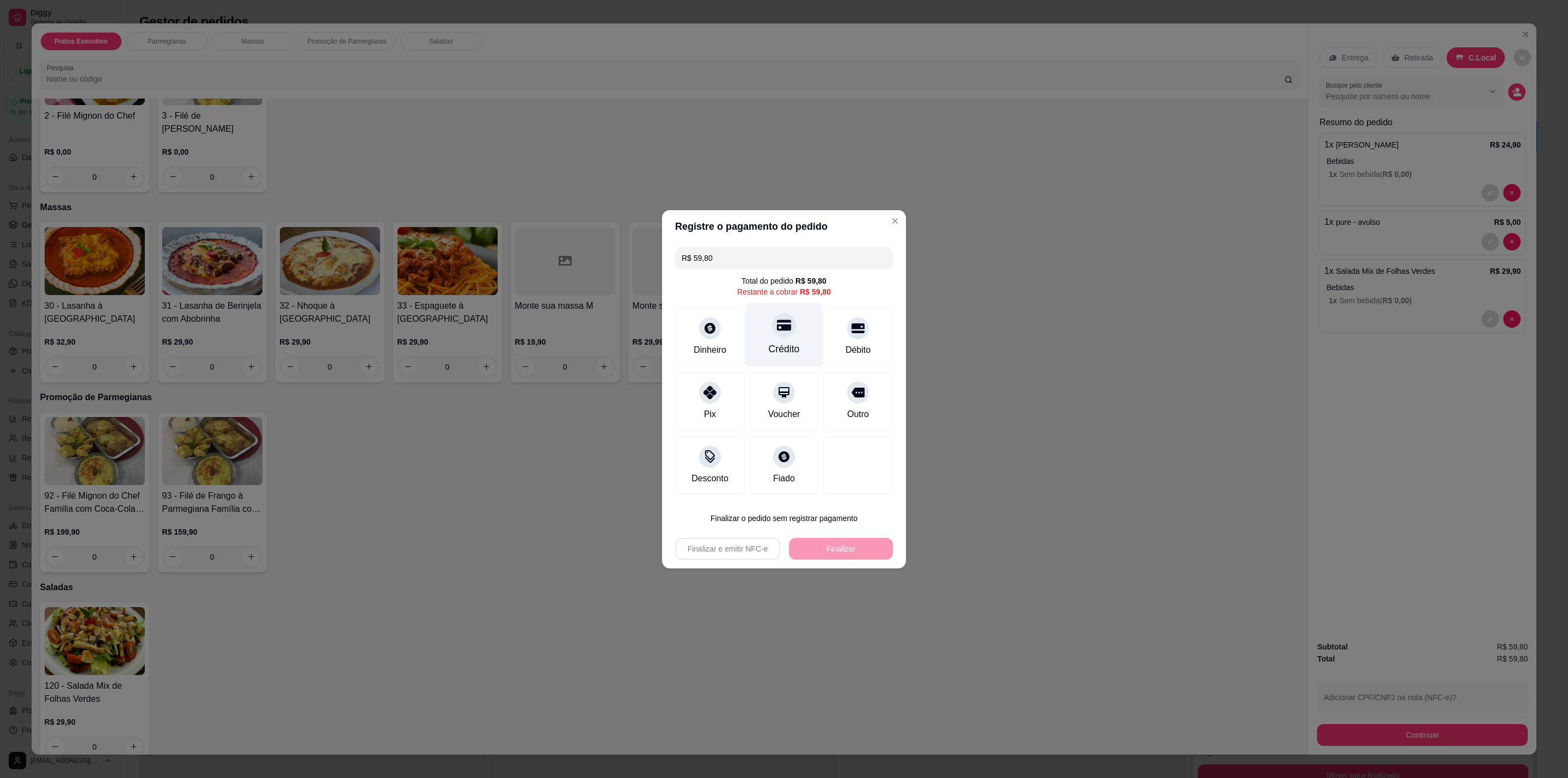
click at [788, 331] on div at bounding box center [784, 325] width 24 height 24
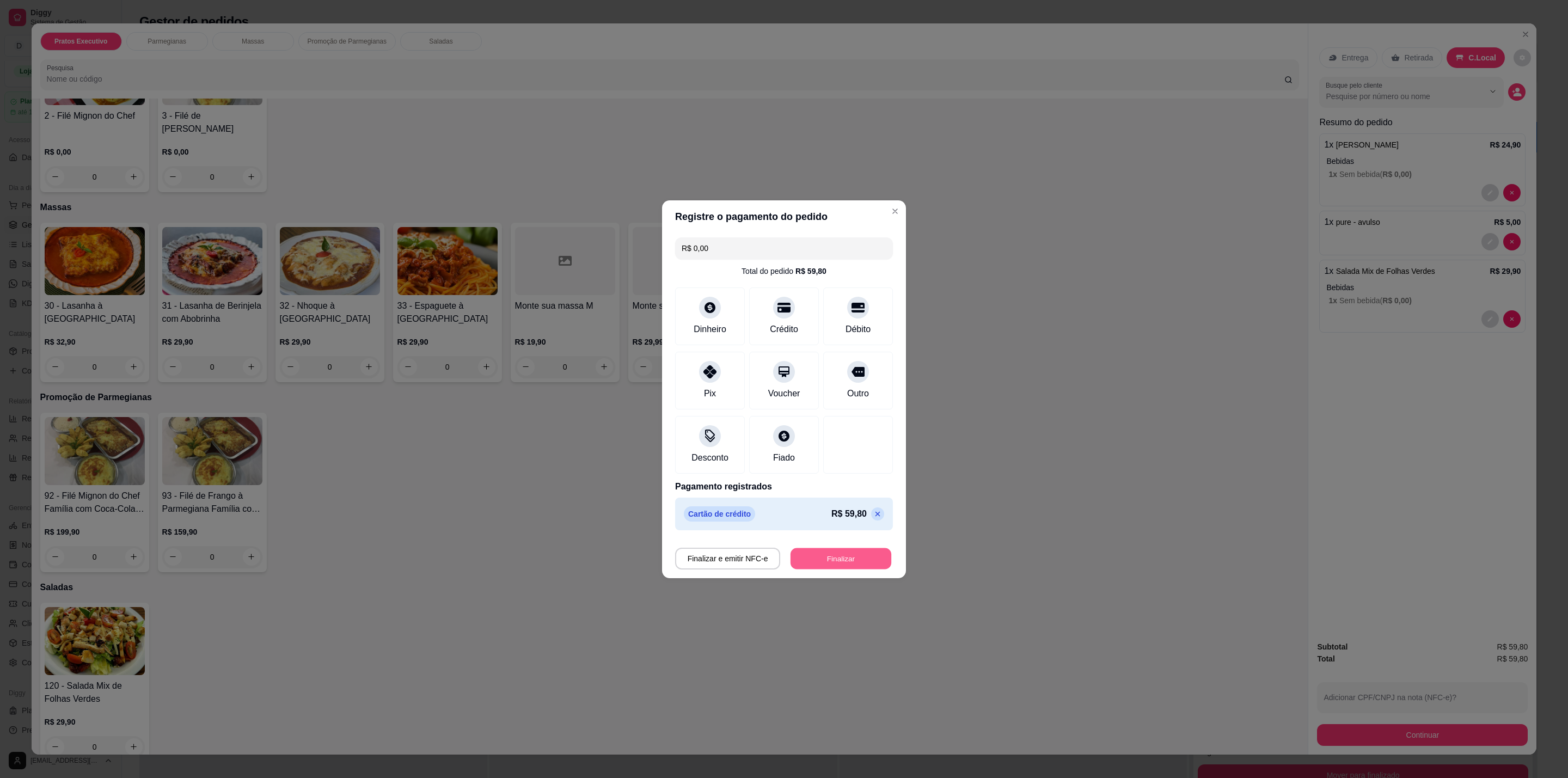
click at [858, 563] on button "Finalizar" at bounding box center [841, 558] width 101 height 21
type input "-R$ 59,80"
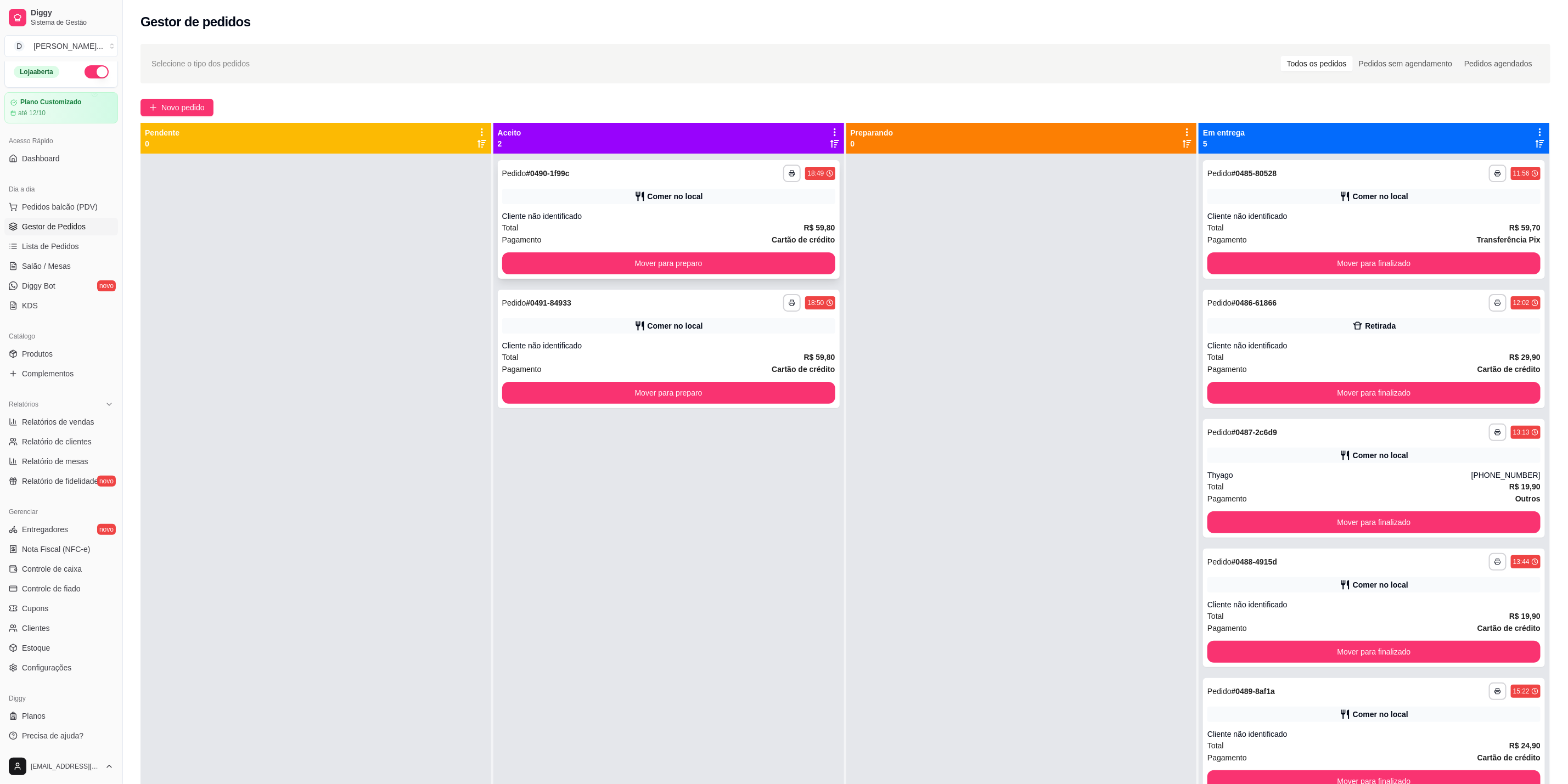
click at [728, 195] on div "Comer no local" at bounding box center [669, 196] width 333 height 15
click at [680, 219] on div "Cliente não identificado" at bounding box center [669, 216] width 333 height 11
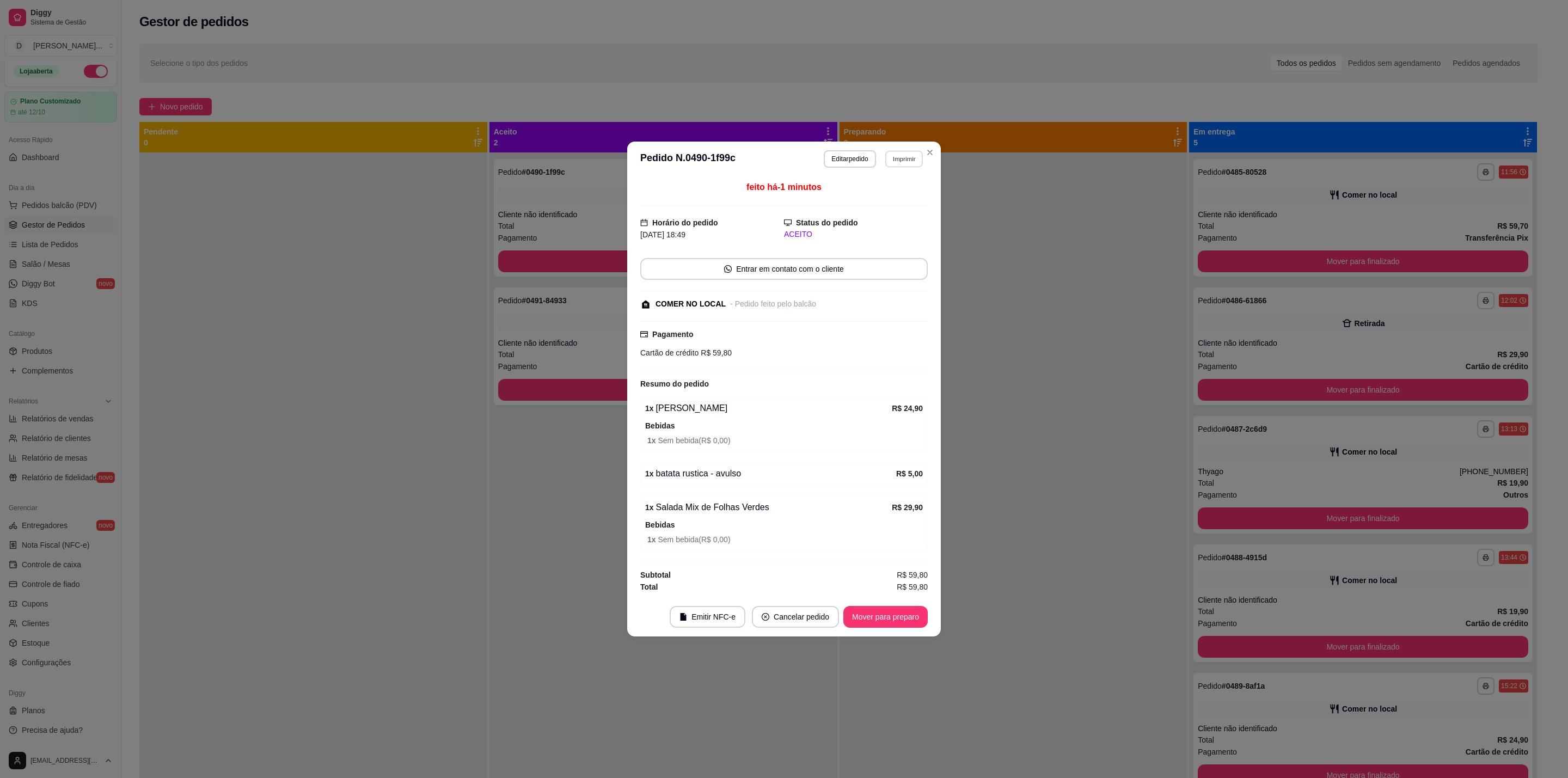
click at [893, 157] on button "Imprimir" at bounding box center [904, 158] width 37 height 17
click at [894, 196] on button "IMPRESSORA" at bounding box center [885, 194] width 76 height 17
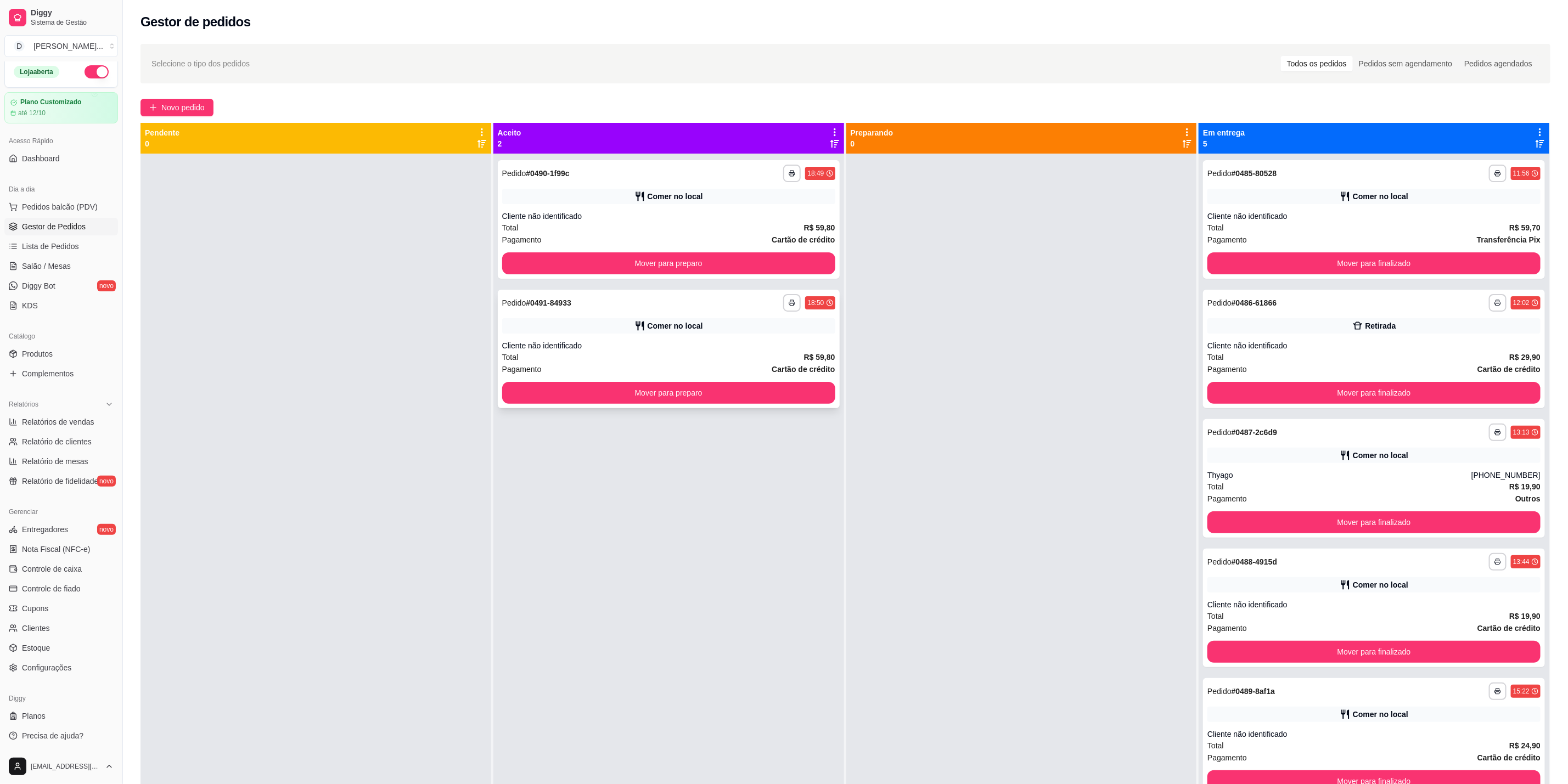
click at [677, 316] on div "**********" at bounding box center [668, 349] width 342 height 119
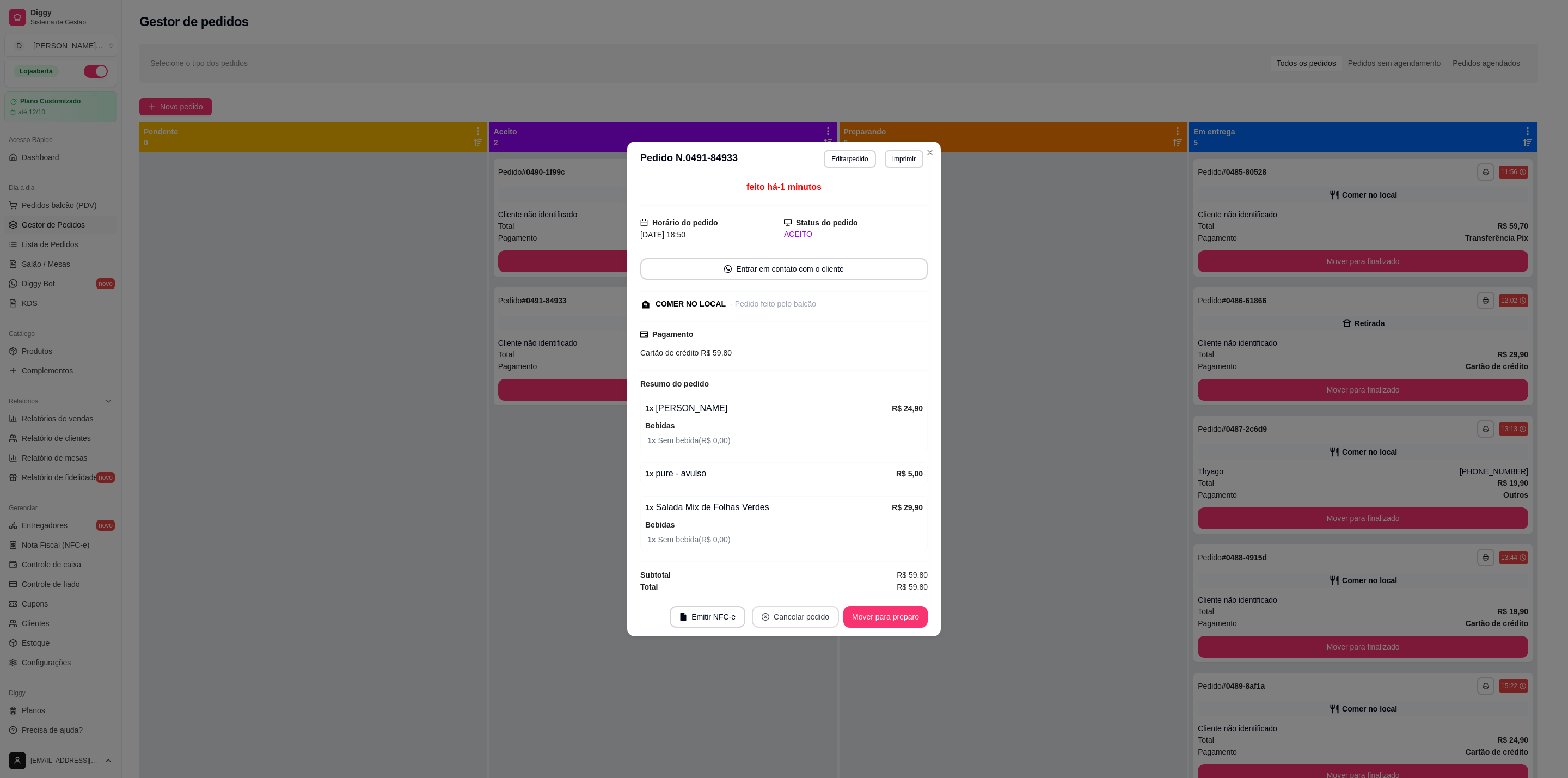
click at [792, 622] on button "Cancelar pedido" at bounding box center [796, 616] width 87 height 21
click at [811, 594] on button "Sim" at bounding box center [825, 593] width 42 height 21
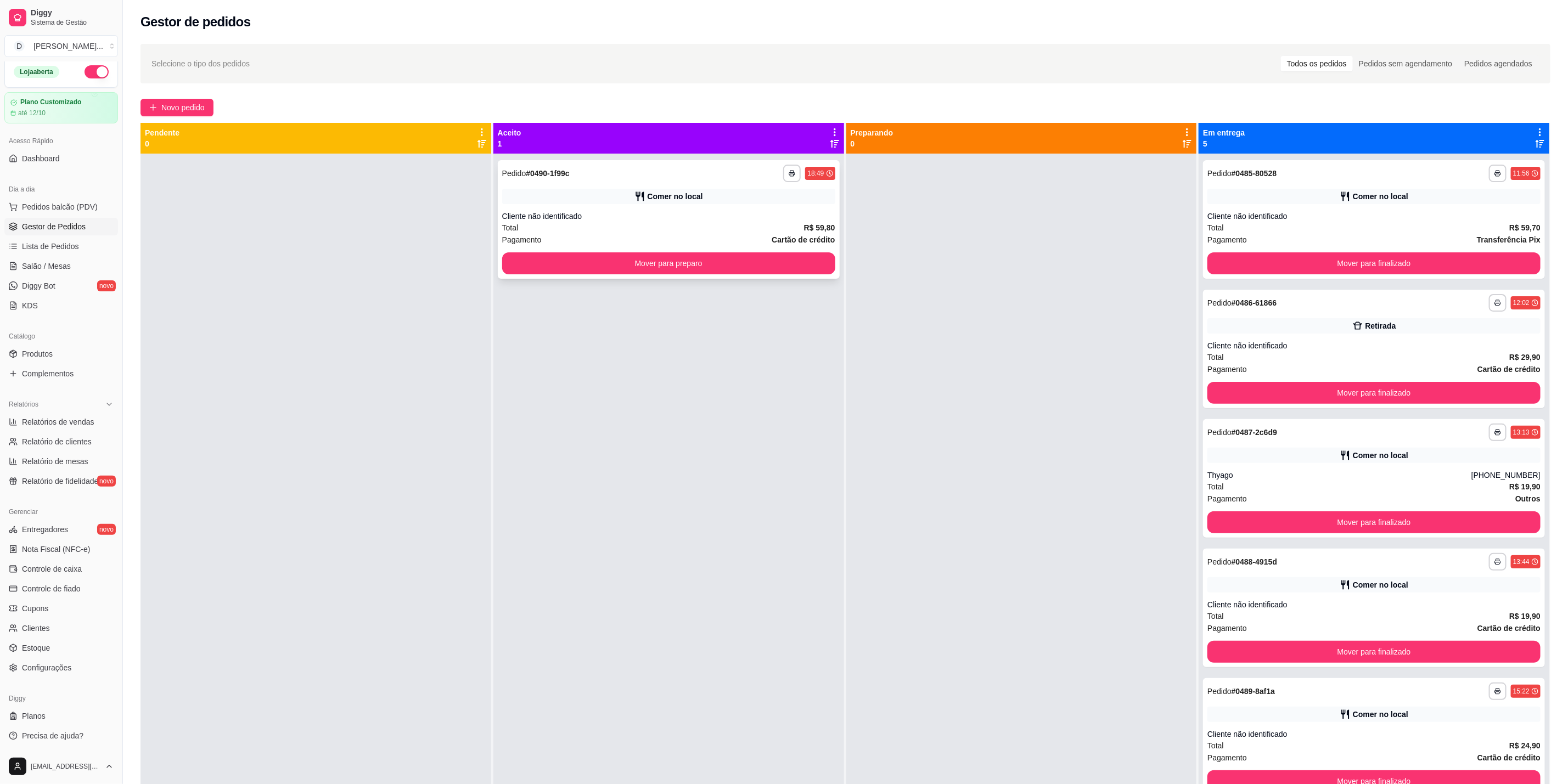
click at [703, 175] on div "**********" at bounding box center [669, 174] width 333 height 18
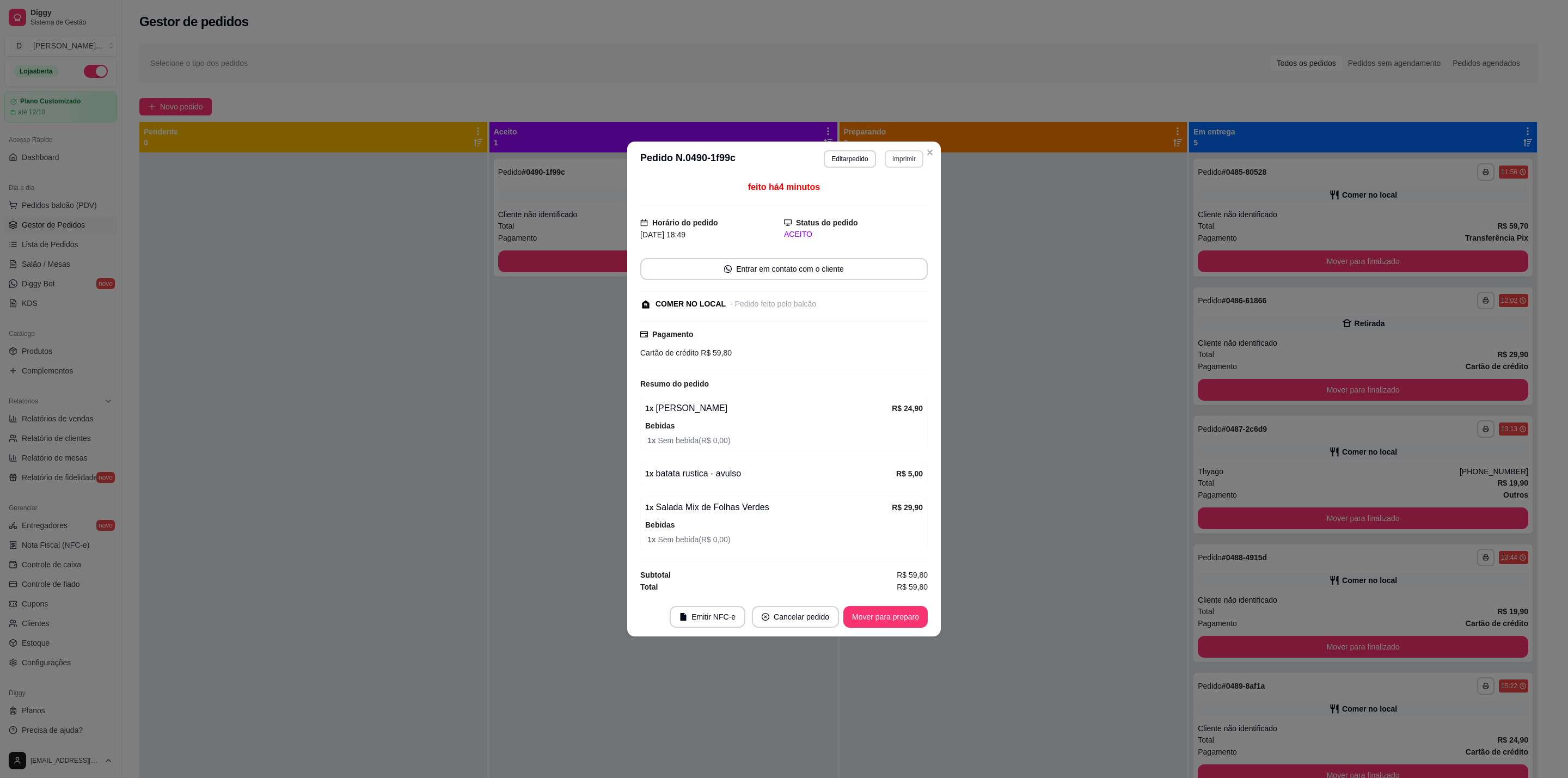
click at [904, 157] on button "Imprimir" at bounding box center [904, 159] width 39 height 17
click at [896, 191] on button "IMPRESSORA" at bounding box center [885, 194] width 76 height 17
click at [899, 162] on button "Imprimir" at bounding box center [904, 159] width 39 height 17
click at [897, 193] on button "IMPRESSORA" at bounding box center [885, 195] width 79 height 17
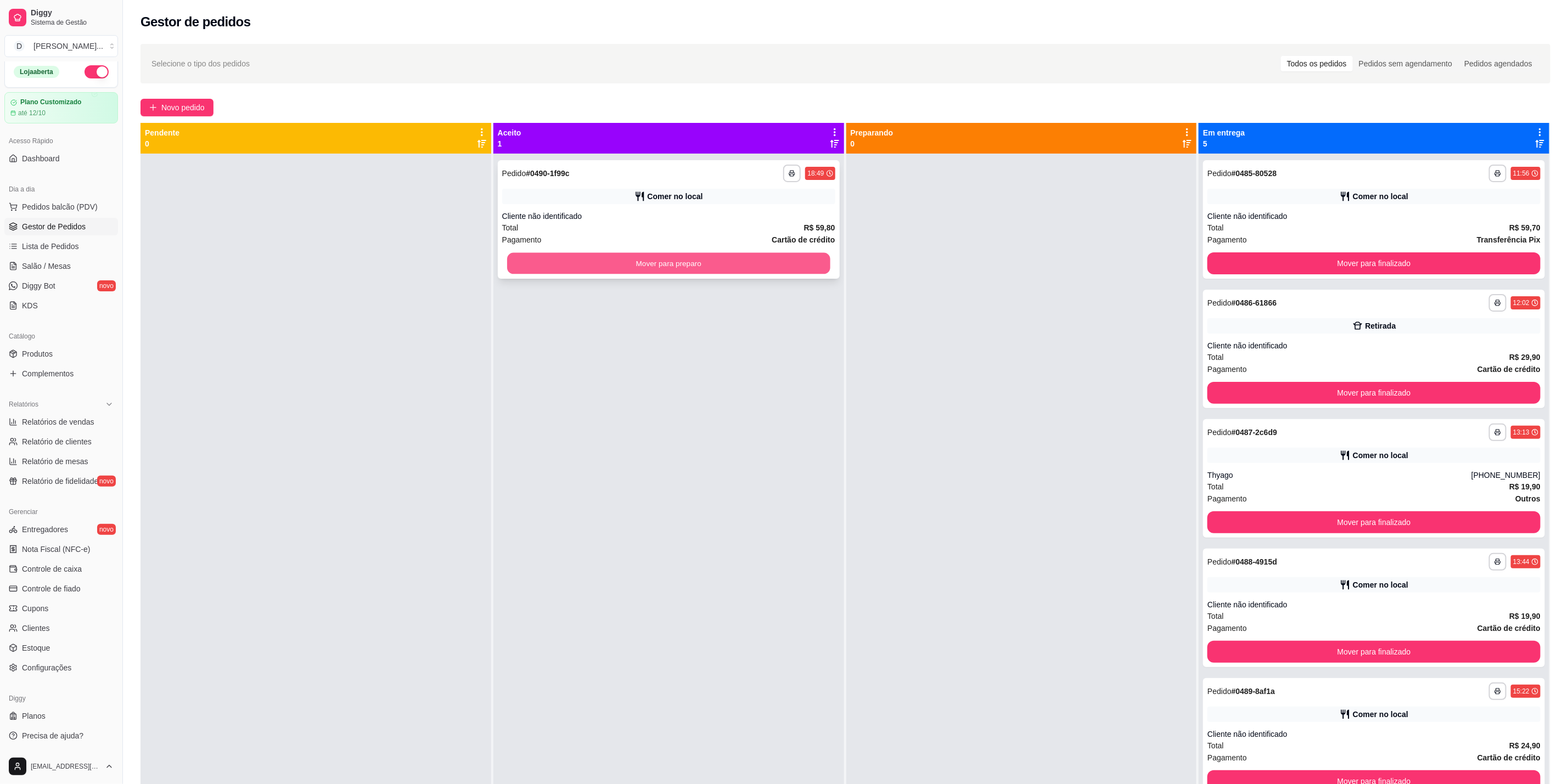
click at [744, 269] on button "Mover para preparo" at bounding box center [668, 263] width 323 height 22
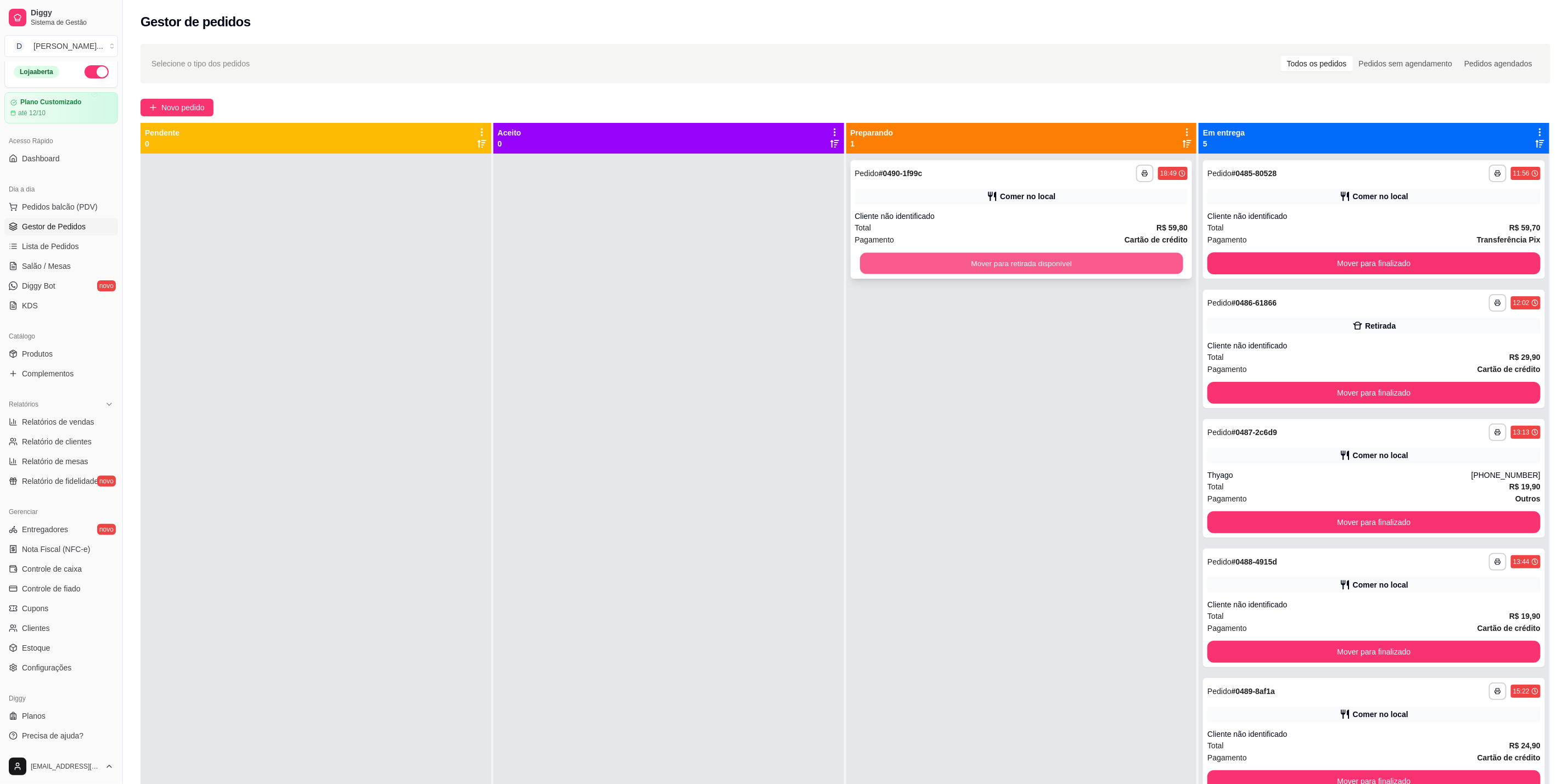
click at [885, 260] on button "Mover para retirada disponível" at bounding box center [1021, 263] width 323 height 22
